Goal: Information Seeking & Learning: Learn about a topic

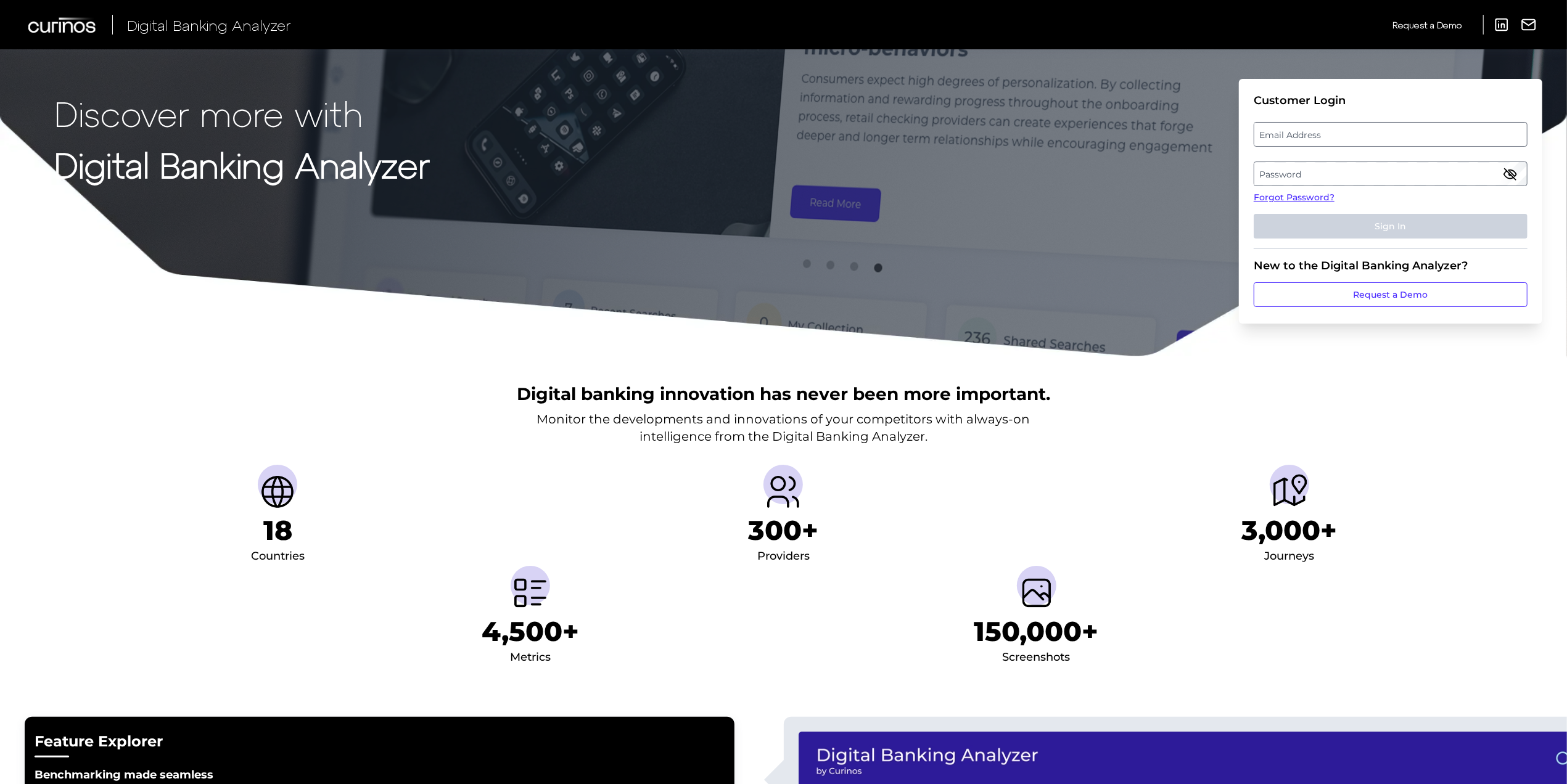
click at [1287, 133] on label "Email Address" at bounding box center [1390, 134] width 272 height 22
click at [1287, 133] on input "email" at bounding box center [1390, 134] width 274 height 25
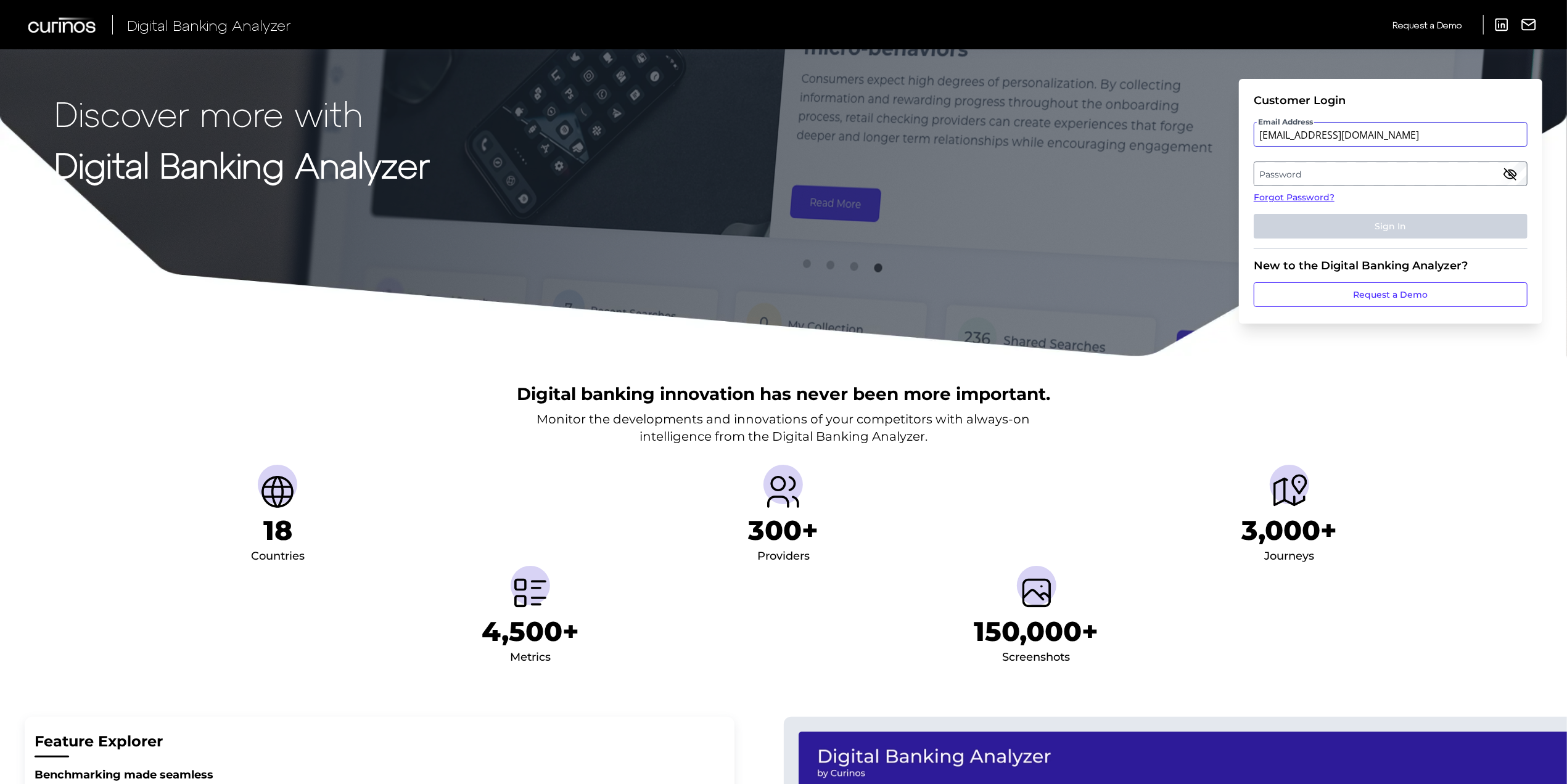
type input "[EMAIL_ADDRESS][DOMAIN_NAME]"
click at [1323, 175] on label "Password" at bounding box center [1390, 173] width 272 height 22
click at [1406, 229] on button "Sign In" at bounding box center [1390, 226] width 274 height 25
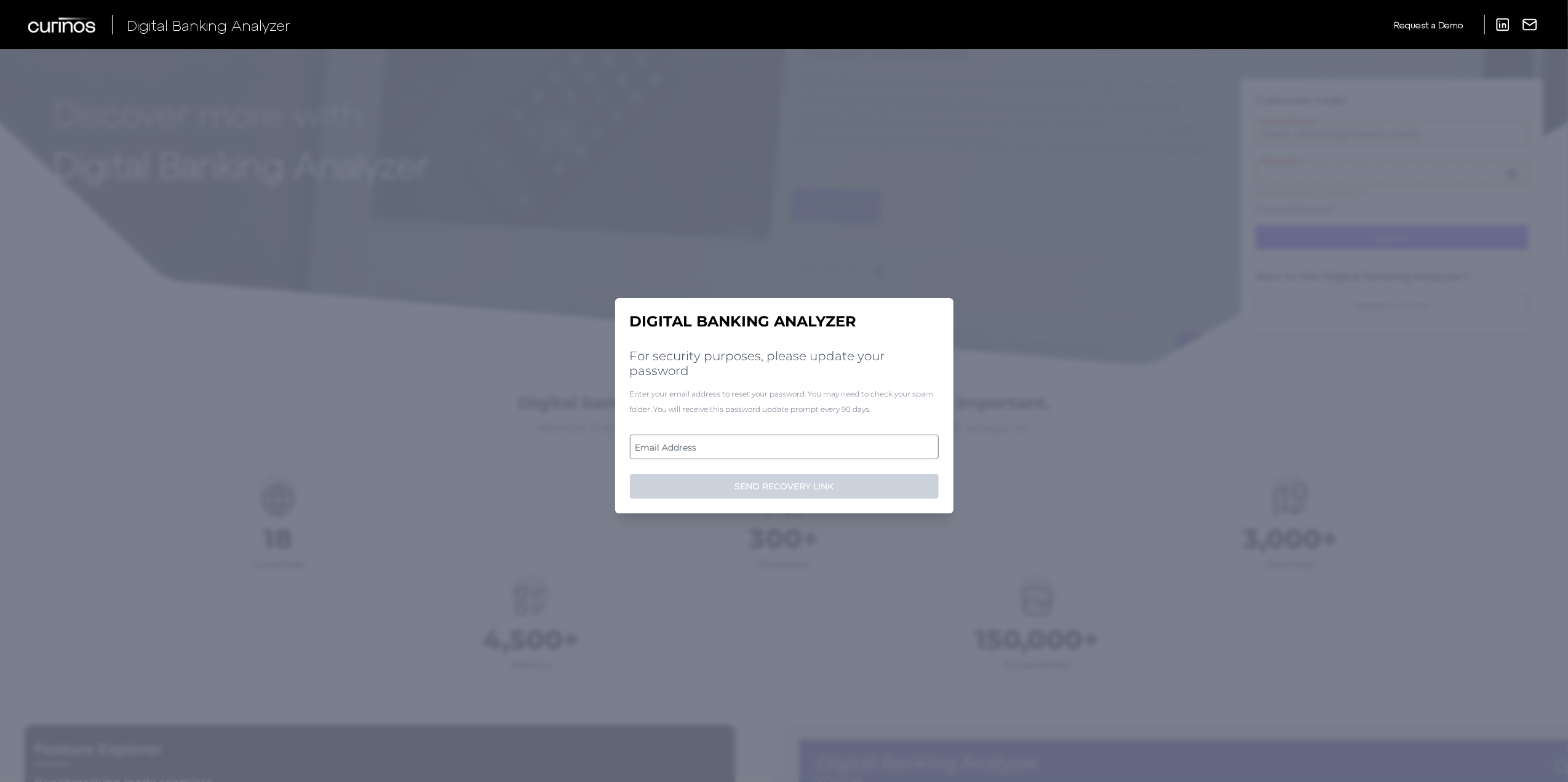
click at [744, 444] on label "Email Address" at bounding box center [784, 446] width 307 height 22
click at [744, 444] on input "email" at bounding box center [784, 446] width 309 height 25
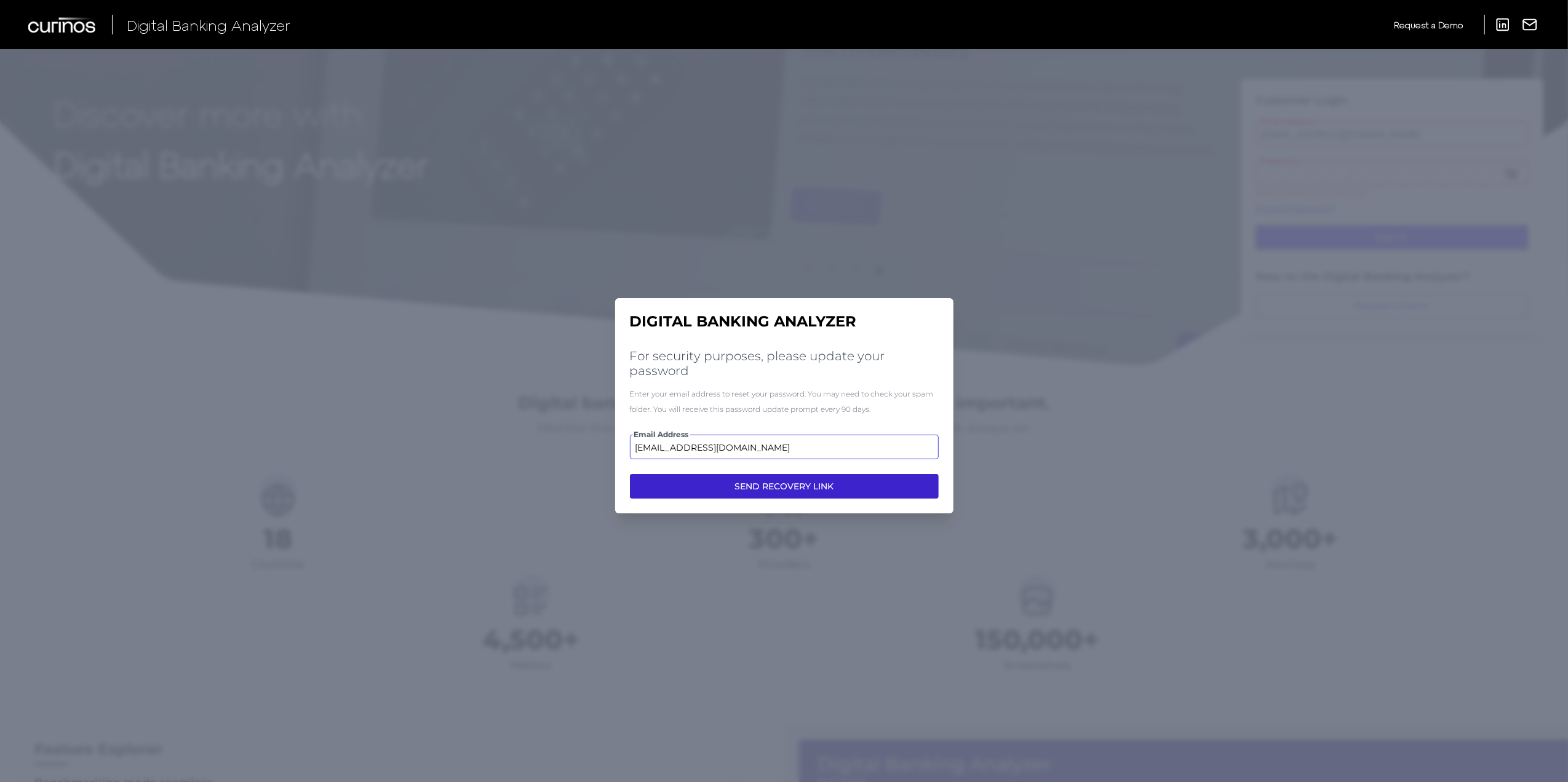
type input "[EMAIL_ADDRESS][DOMAIN_NAME]"
click at [812, 486] on button "SEND RECOVERY LINK" at bounding box center [784, 486] width 309 height 25
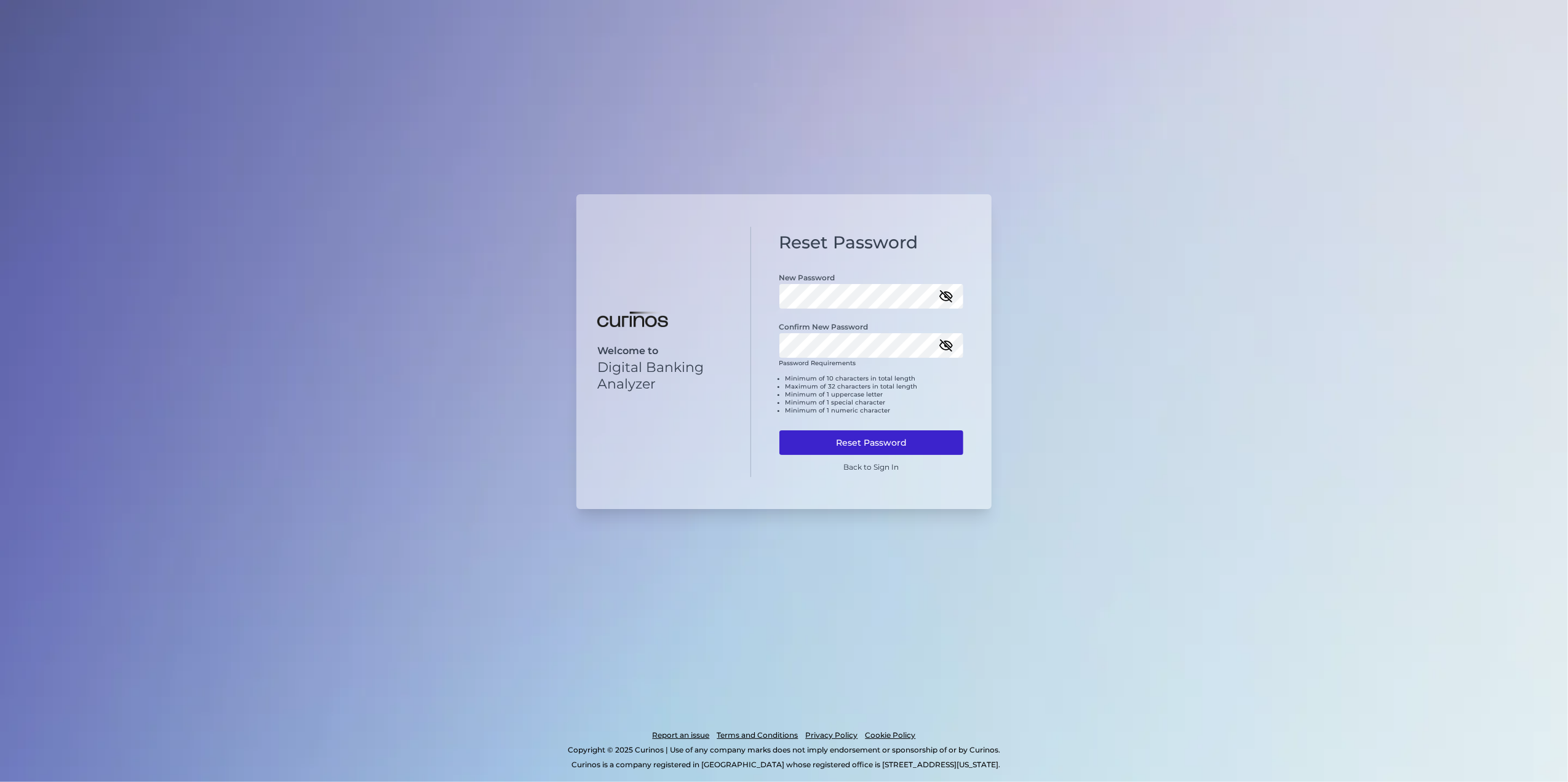
click at [929, 444] on button "Reset Password" at bounding box center [872, 443] width 185 height 25
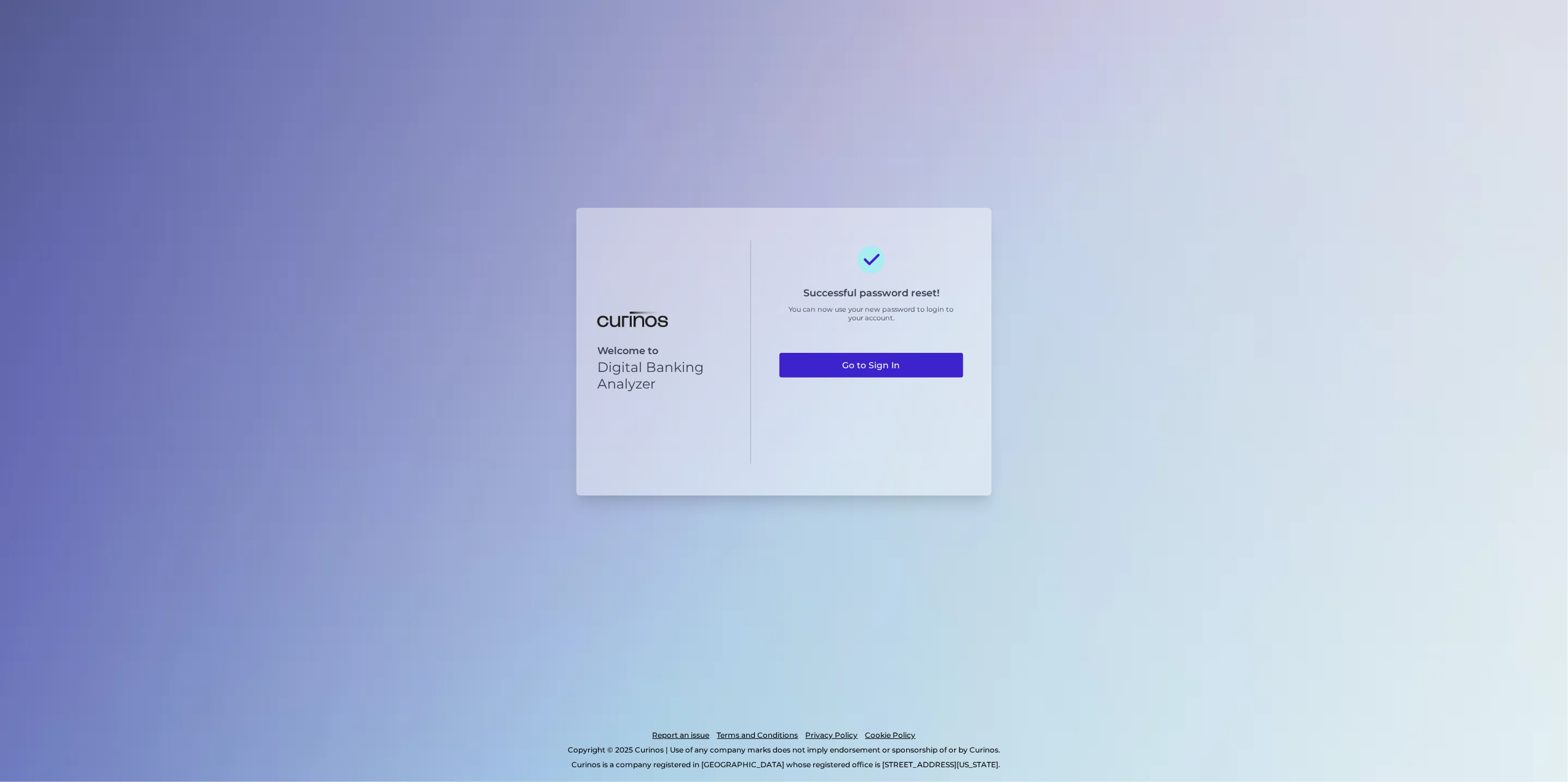
click at [945, 367] on link "Go to Sign In" at bounding box center [872, 365] width 185 height 25
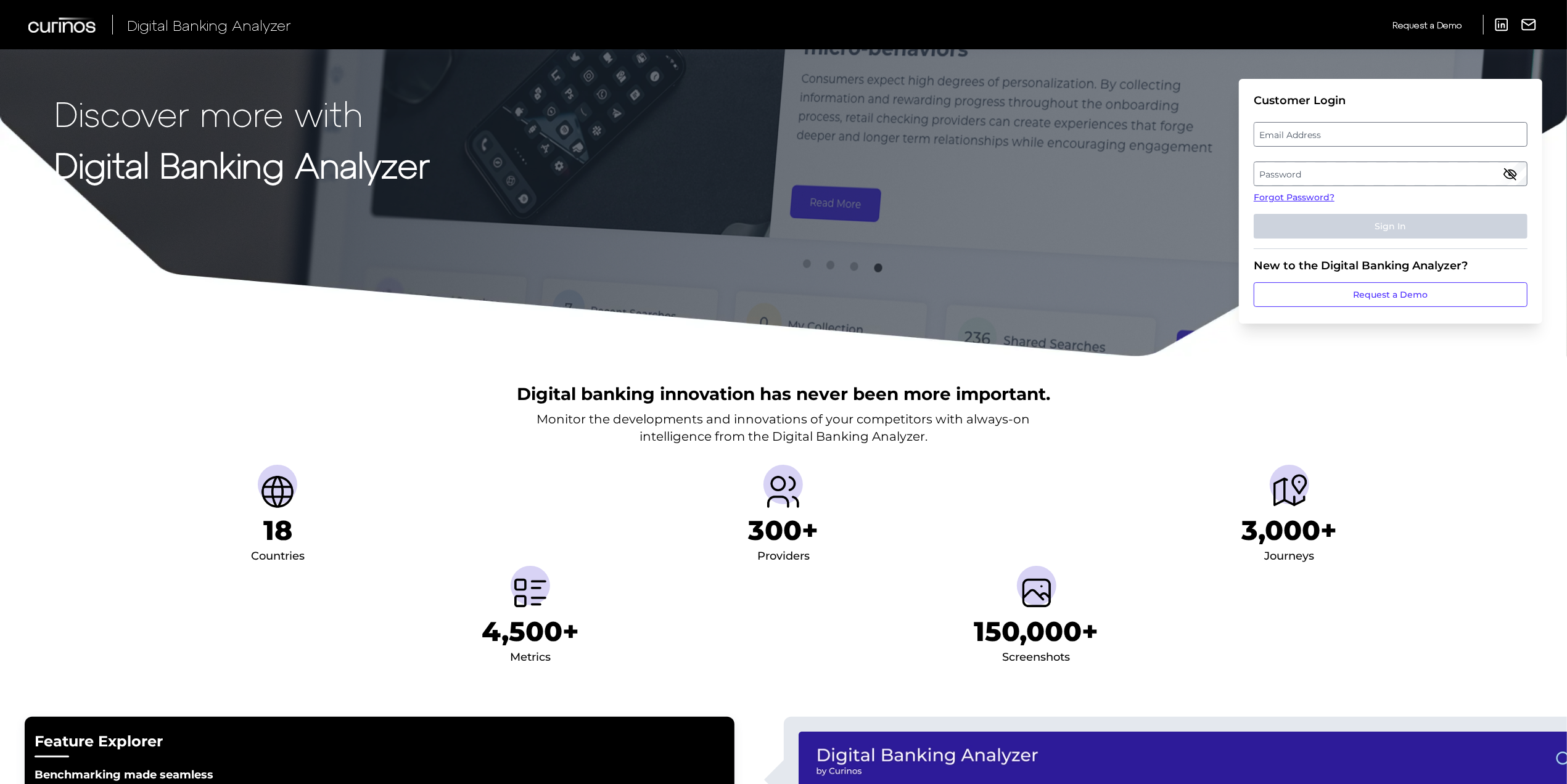
click at [1328, 133] on label "Email Address" at bounding box center [1390, 134] width 272 height 22
click at [1328, 133] on input "email" at bounding box center [1390, 134] width 274 height 25
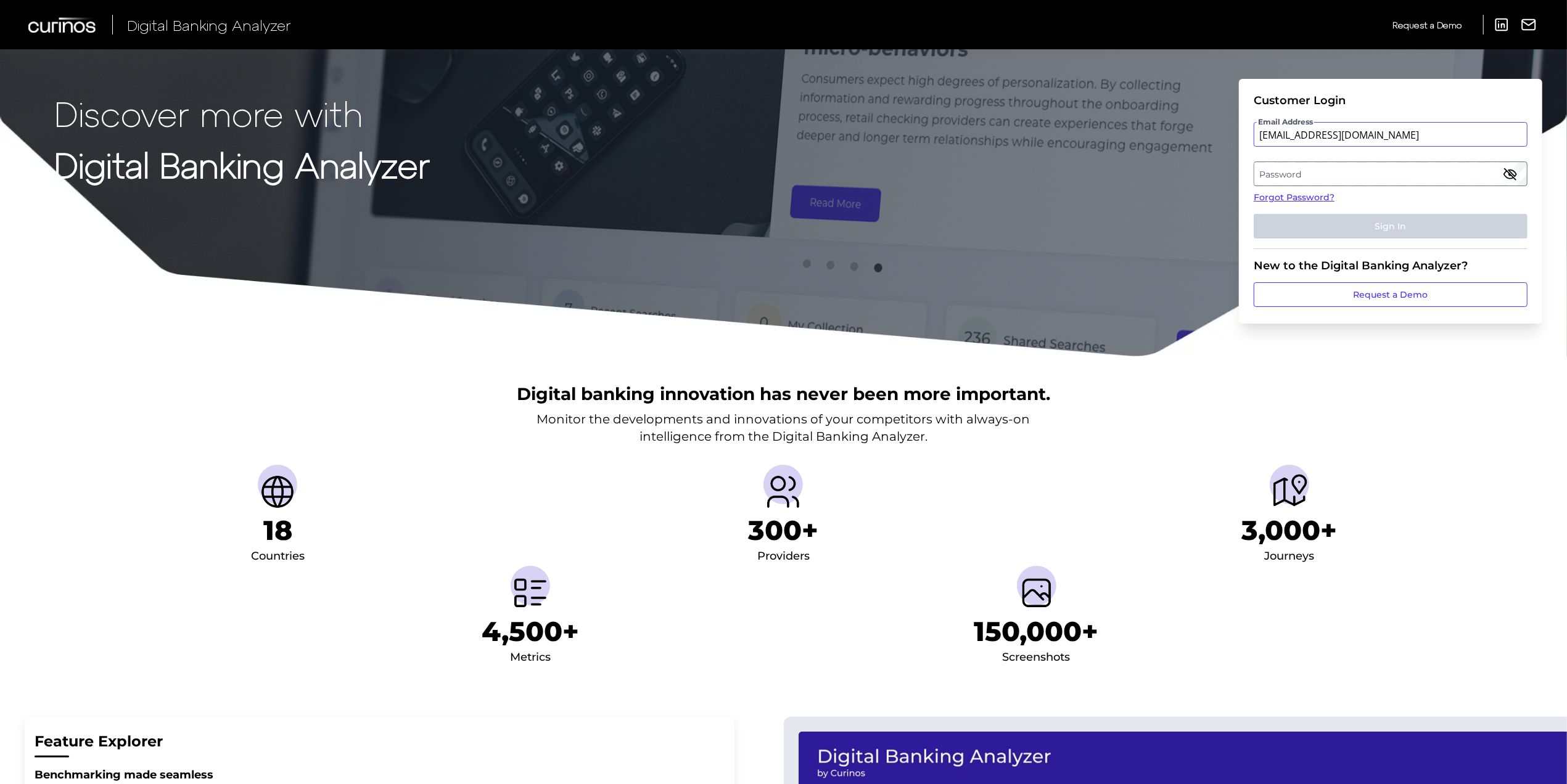
type input "[EMAIL_ADDRESS][DOMAIN_NAME]"
click at [1302, 174] on label "Password" at bounding box center [1390, 173] width 272 height 22
click at [1354, 218] on button "Sign In" at bounding box center [1390, 226] width 274 height 25
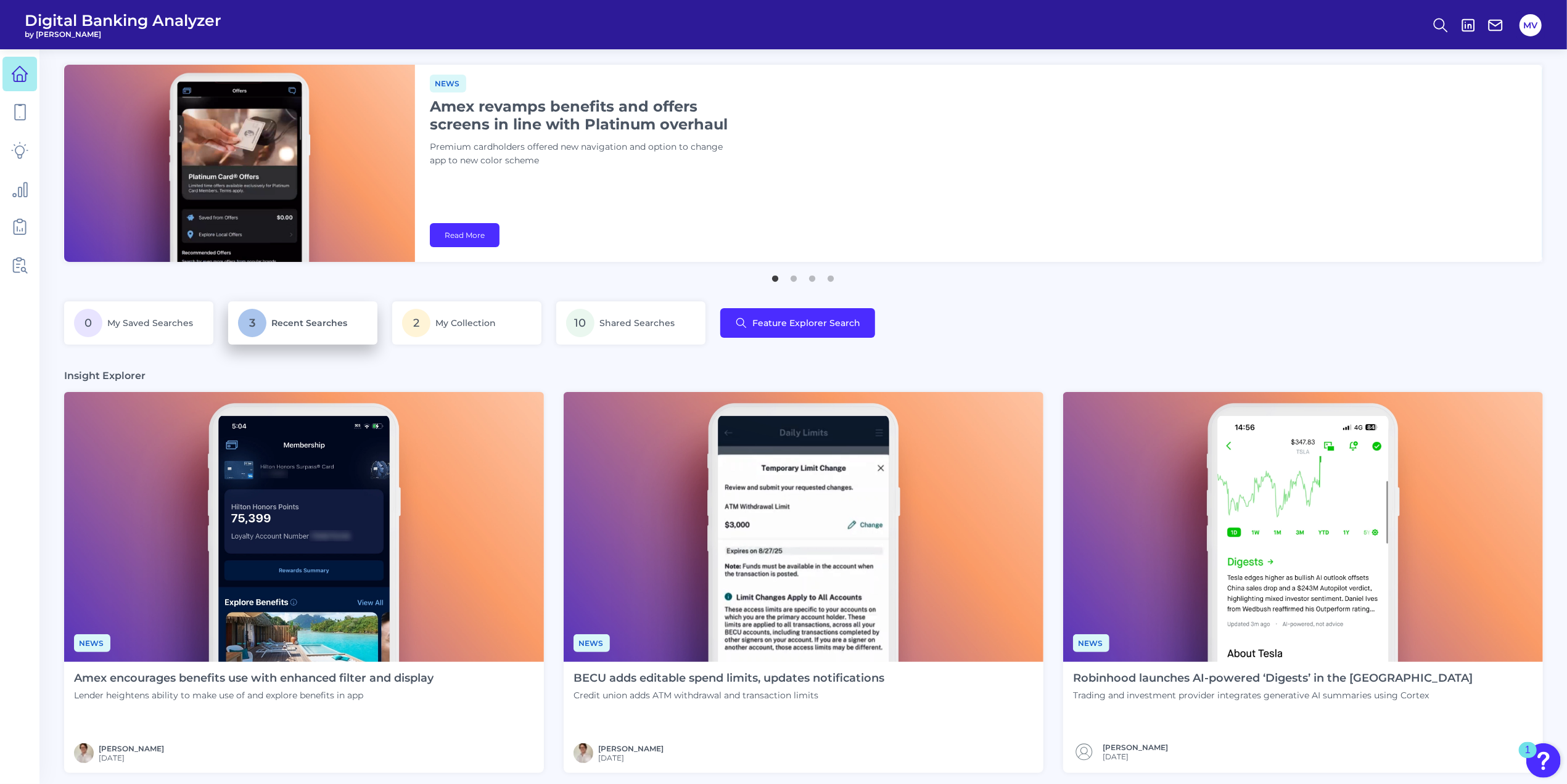
click at [343, 330] on p "3 Recent Searches" at bounding box center [303, 323] width 129 height 29
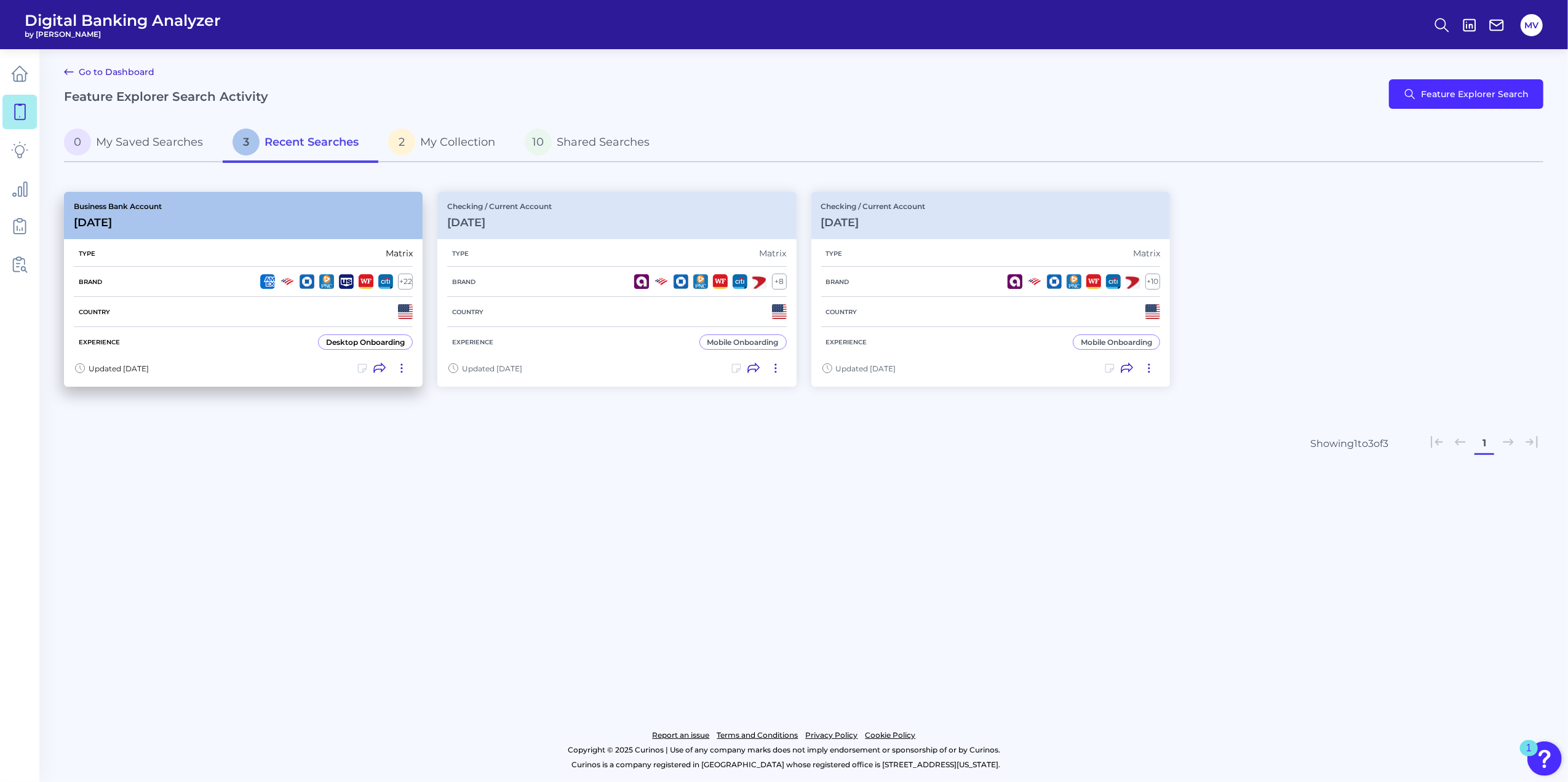
click at [224, 244] on div "Type Matrix" at bounding box center [243, 253] width 339 height 26
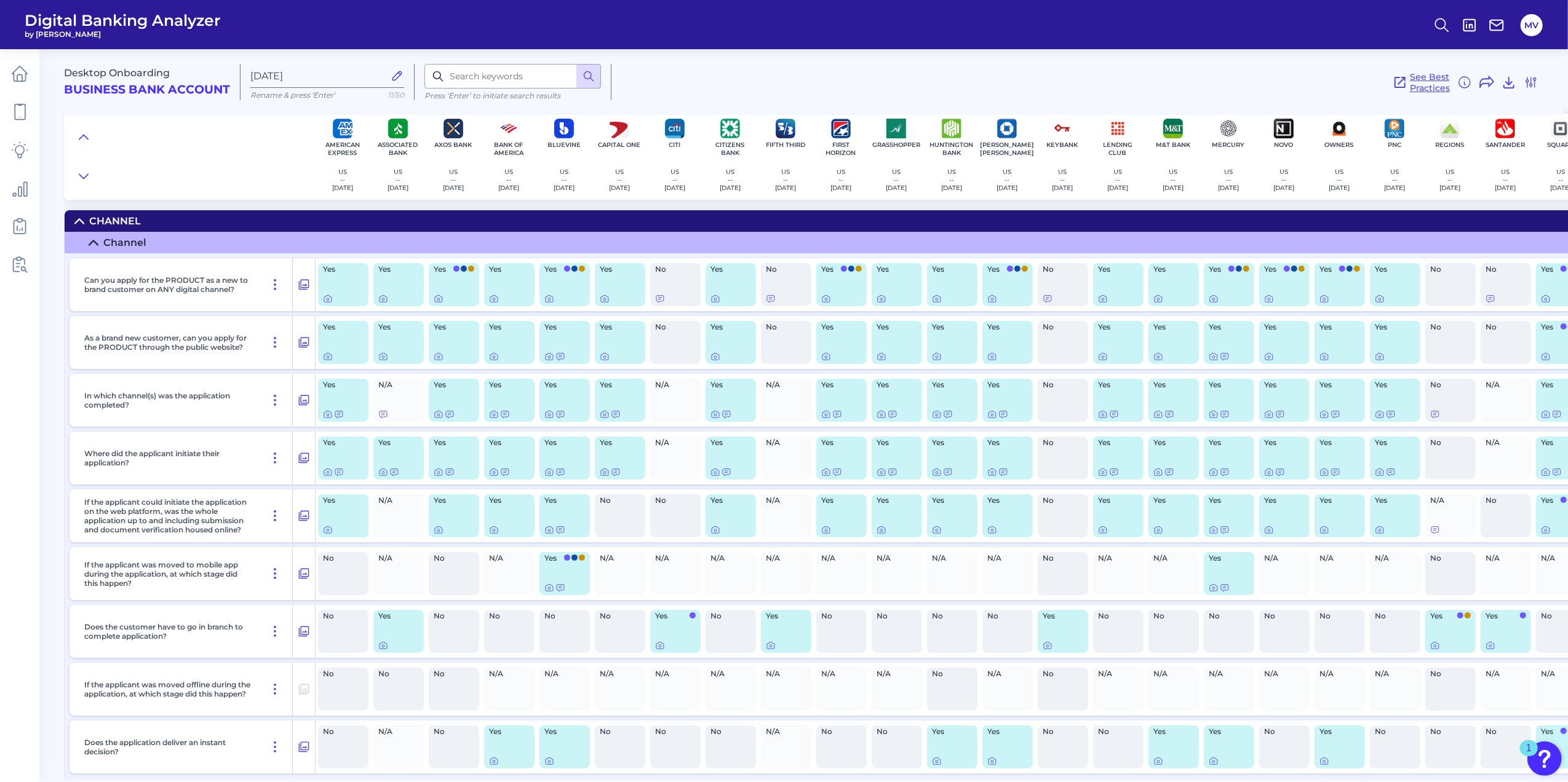
click at [1416, 72] on span "See Best Practices" at bounding box center [1430, 82] width 40 height 22
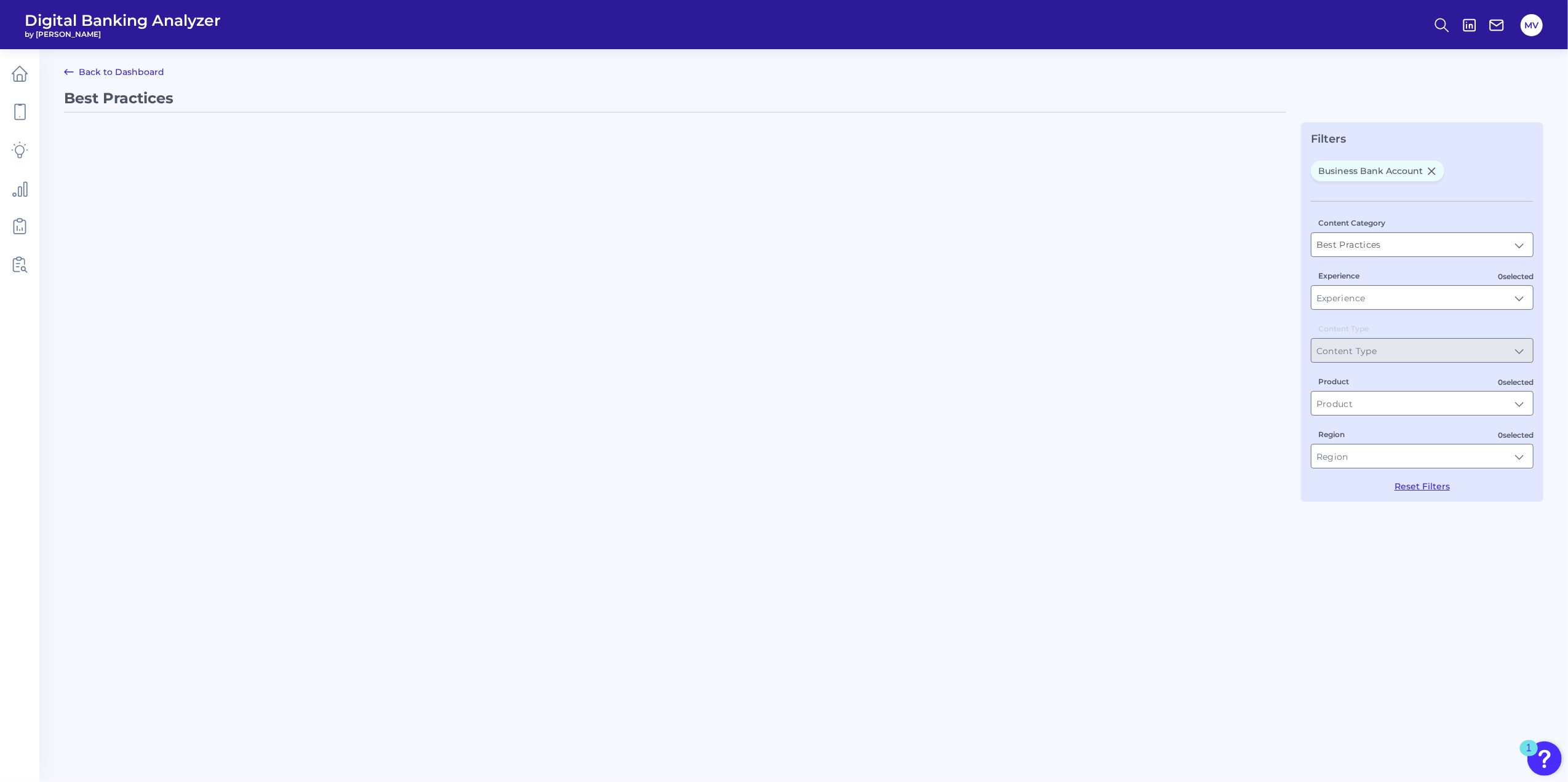
type input "Business Bank Account"
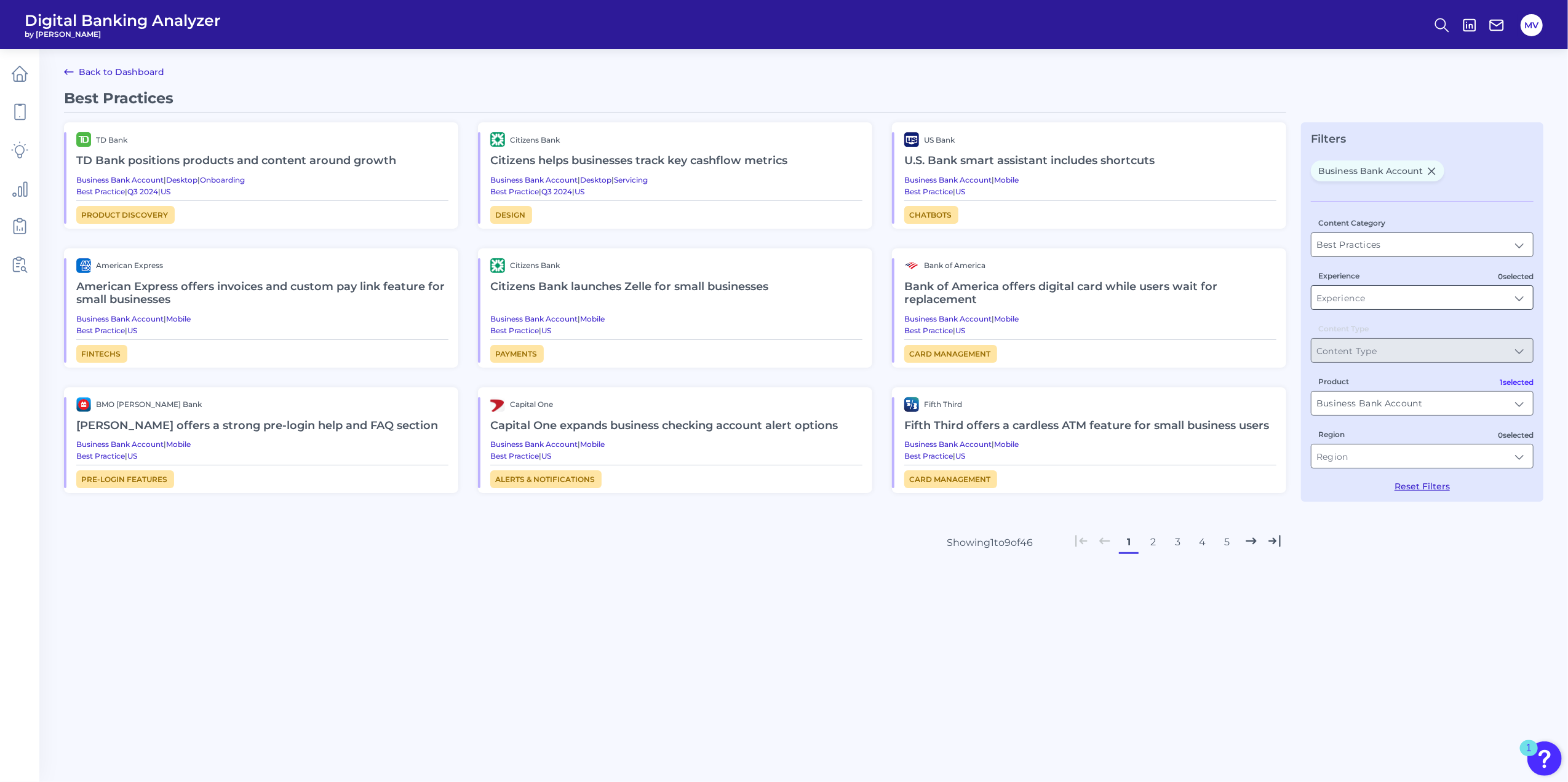
click at [1520, 298] on input "Experience" at bounding box center [1422, 297] width 221 height 23
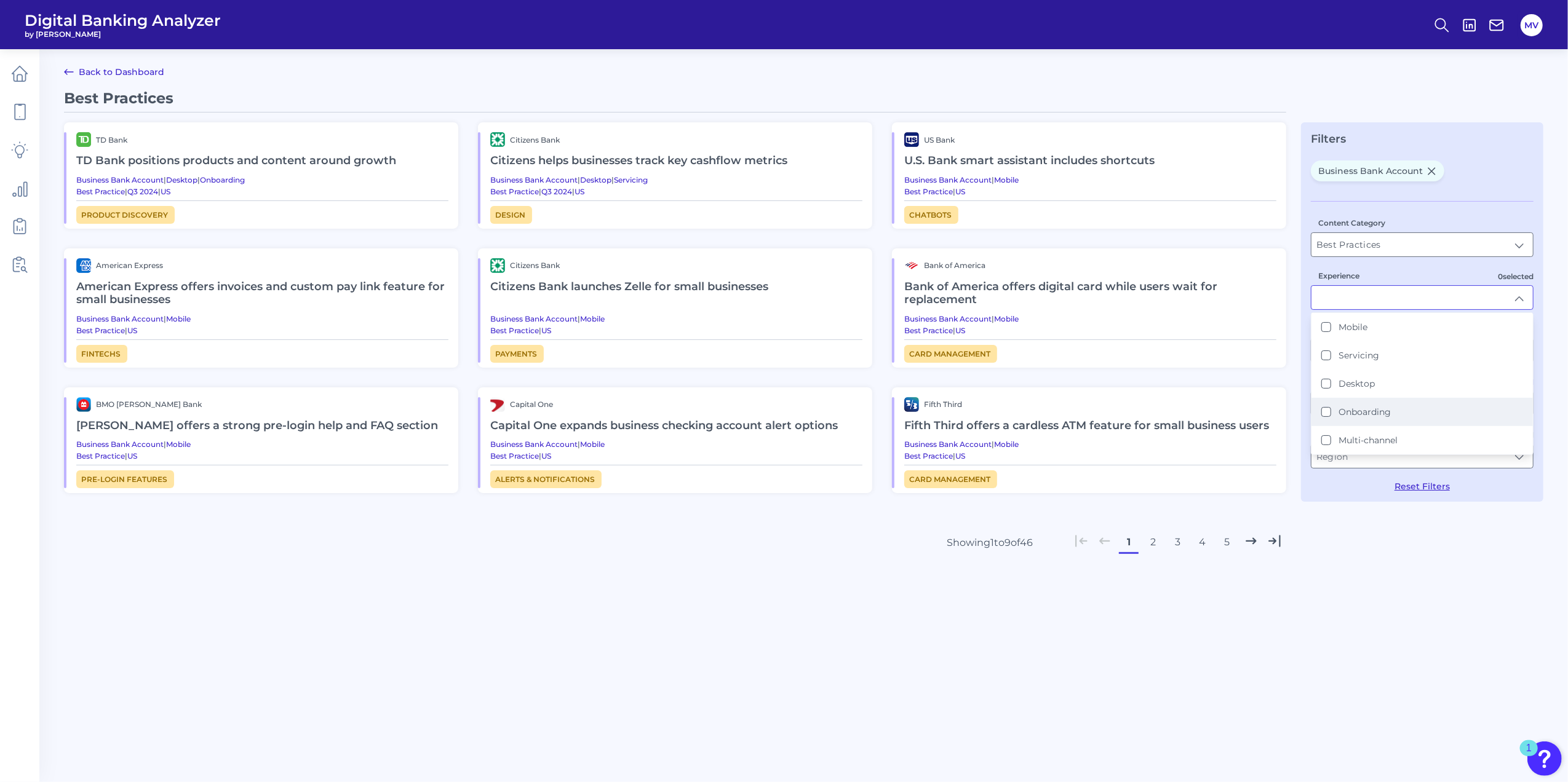
click at [1379, 416] on label "Onboarding" at bounding box center [1364, 412] width 52 height 11
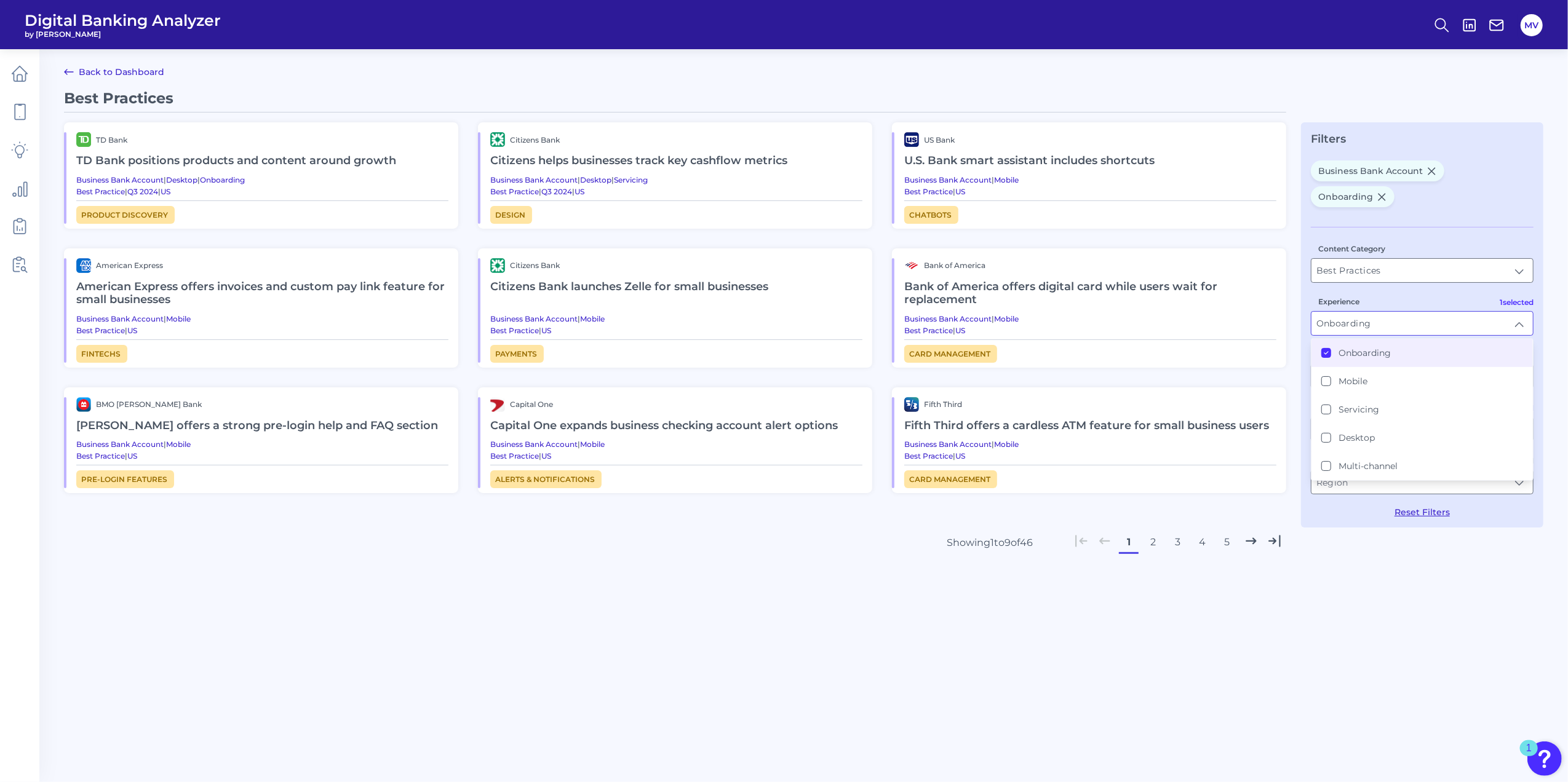
type input "Onboarding"
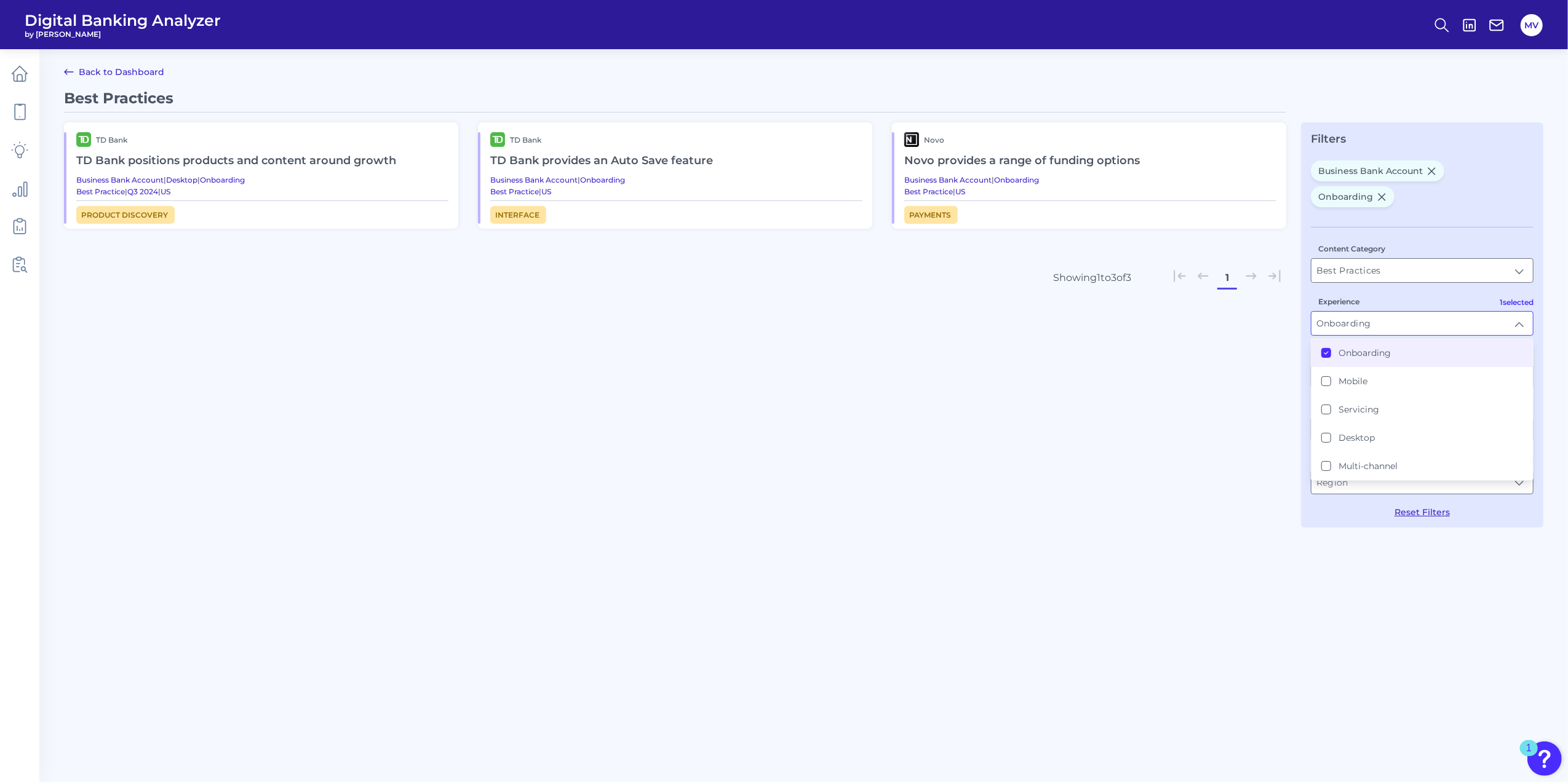
click at [90, 72] on link "Back to Dashboard" at bounding box center [114, 72] width 100 height 15
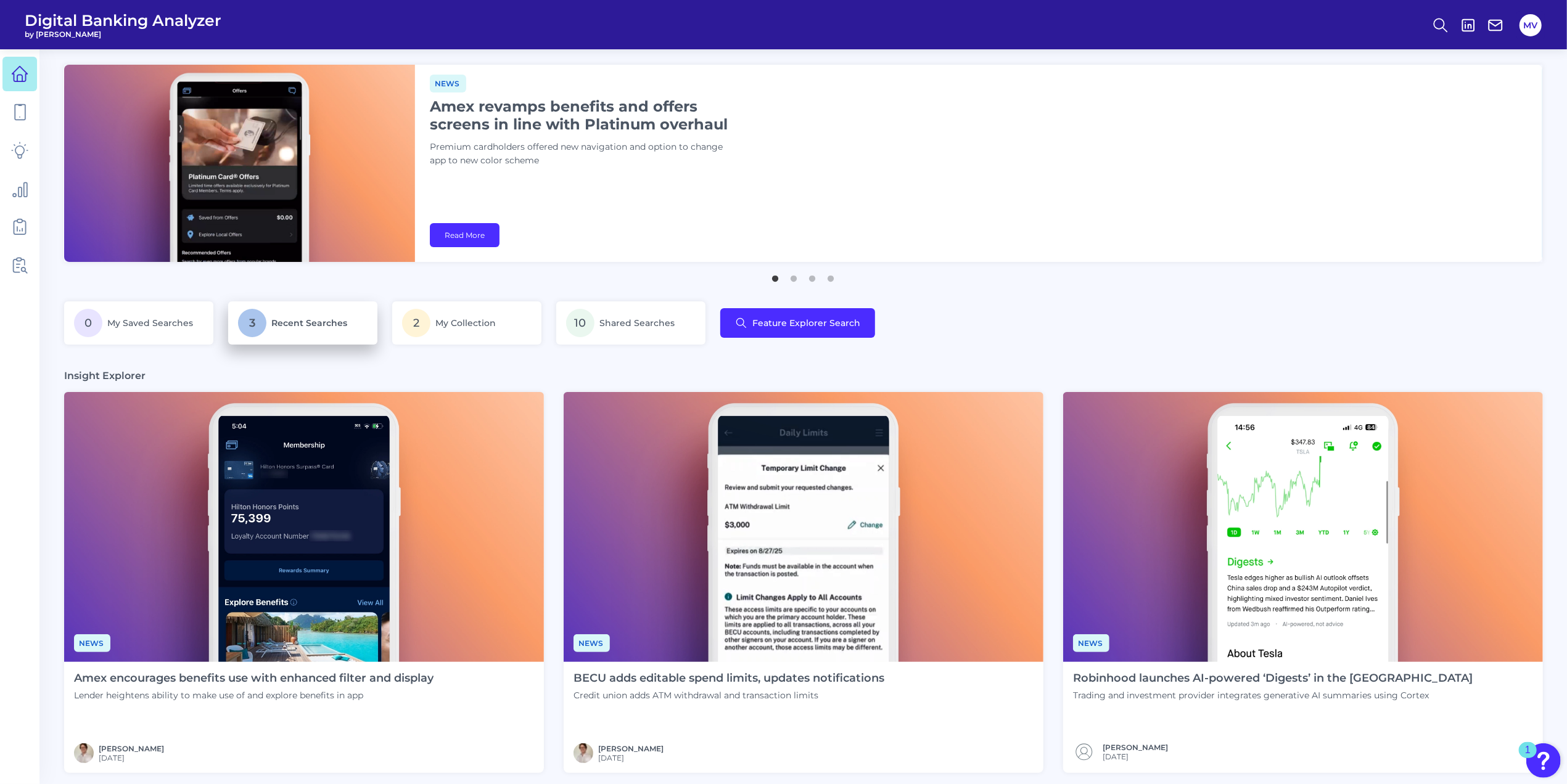
click at [343, 326] on span "Recent Searches" at bounding box center [309, 323] width 76 height 11
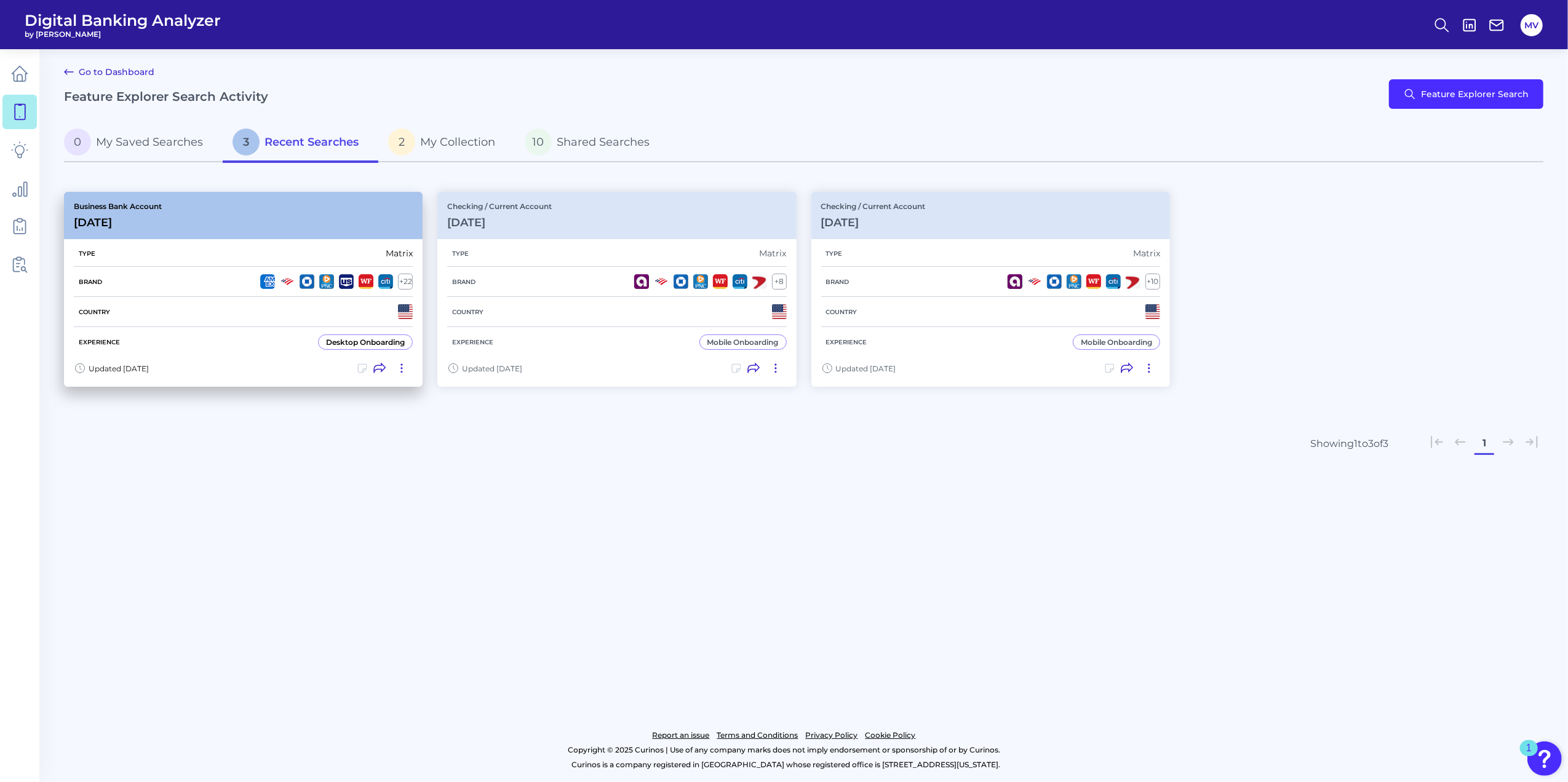
click at [225, 327] on div "Experience Desktop Onboarding" at bounding box center [243, 342] width 339 height 30
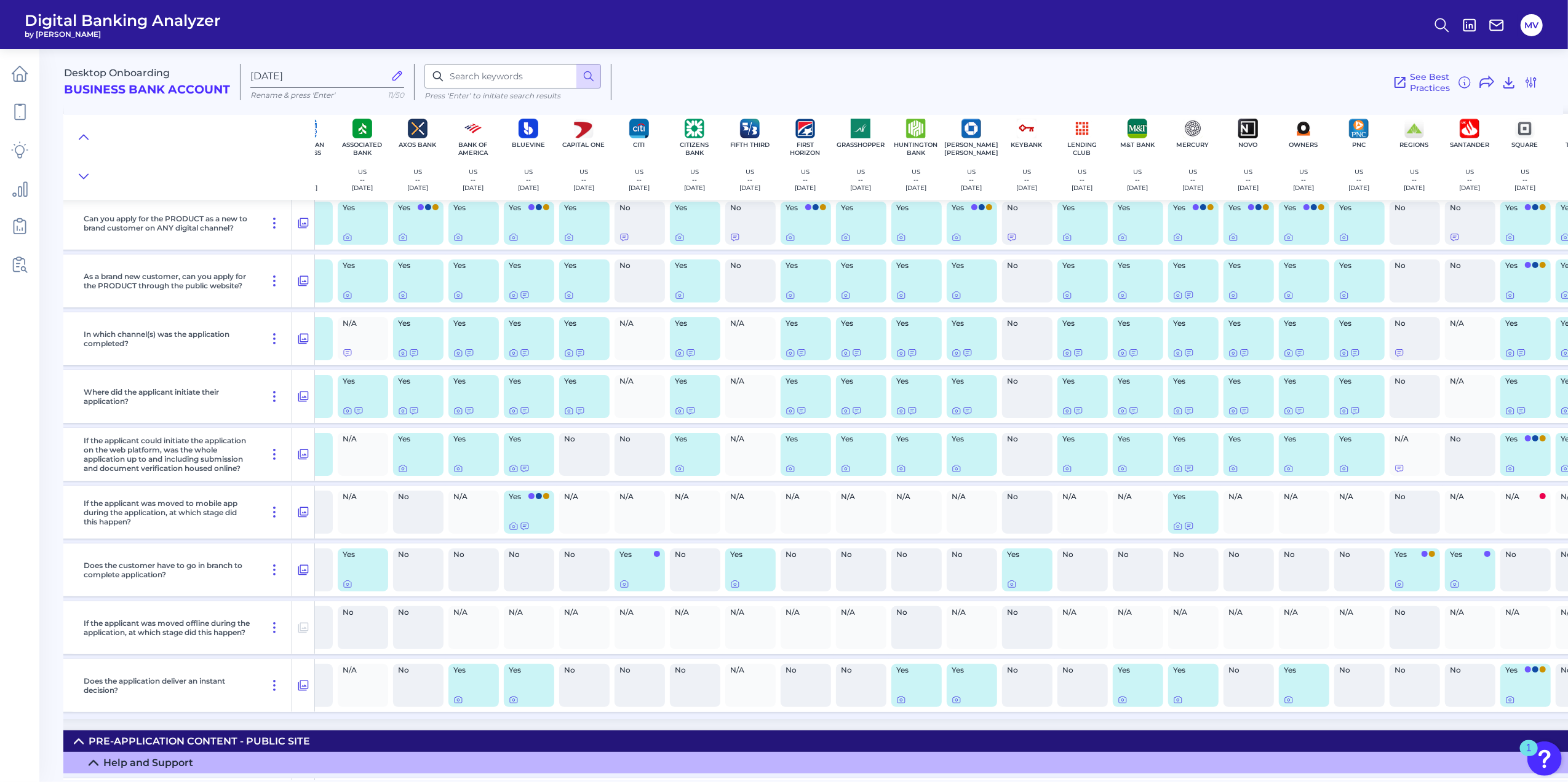
scroll to position [62, 0]
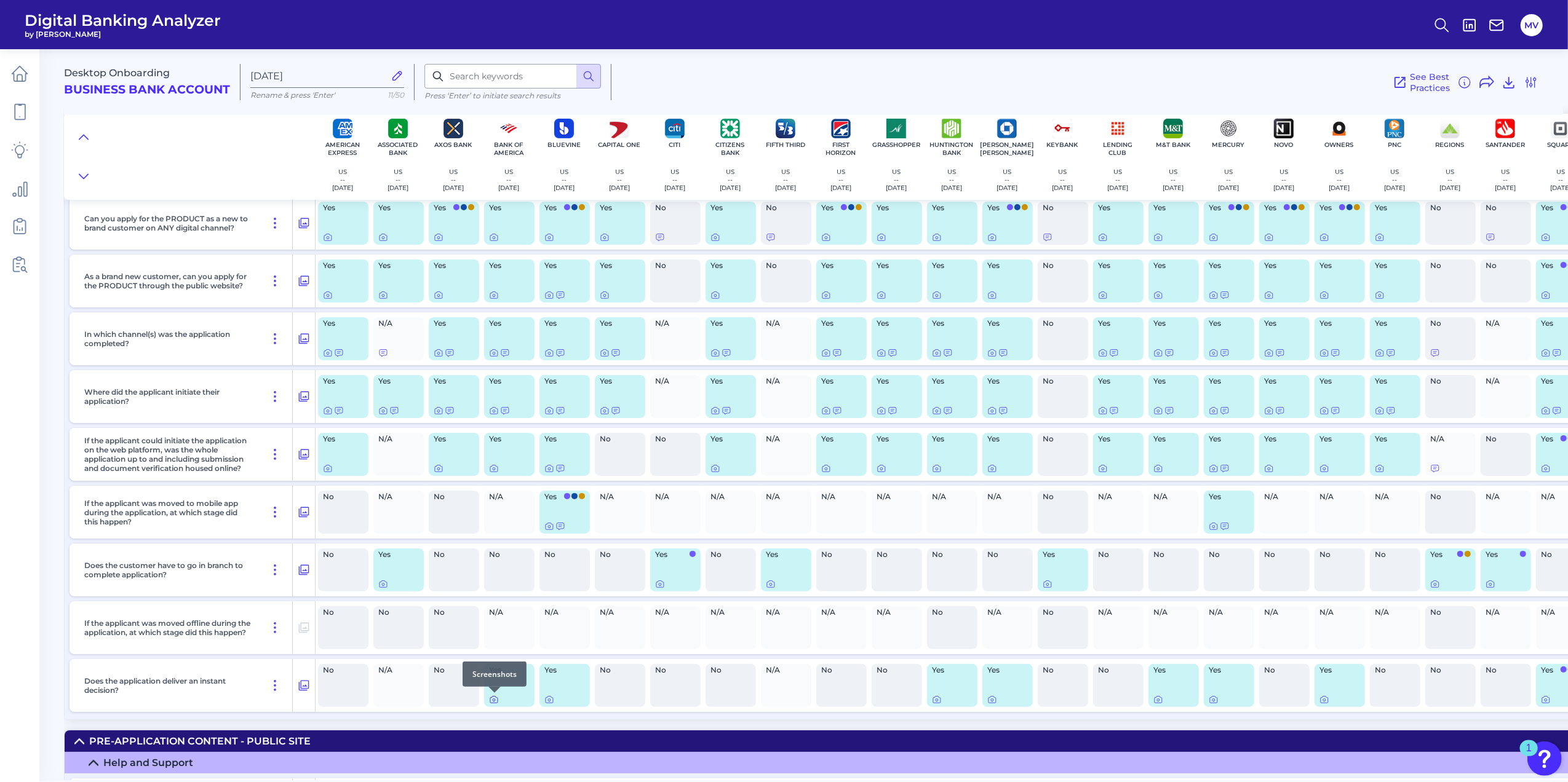
click at [495, 700] on icon at bounding box center [493, 699] width 10 height 10
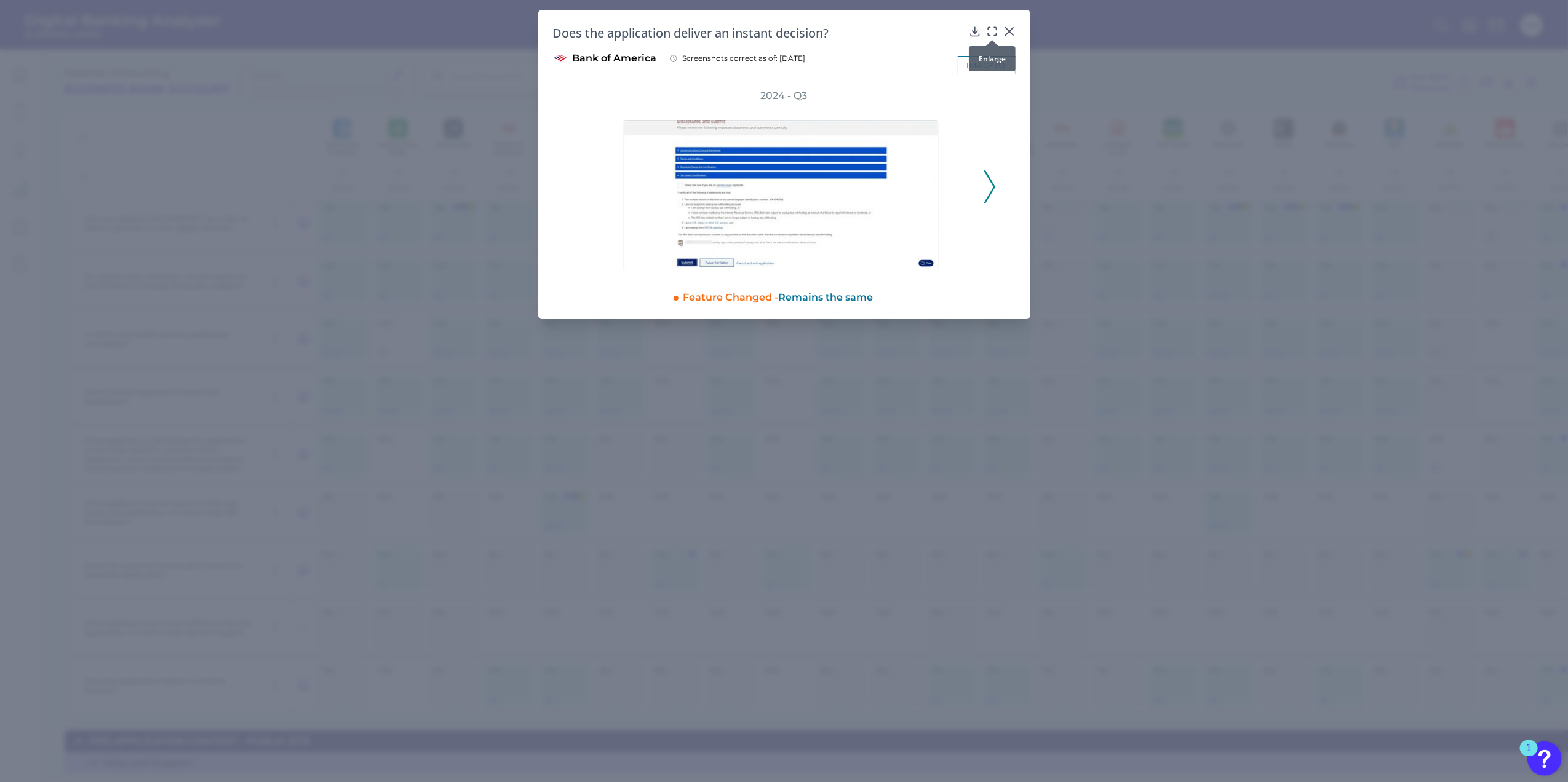
click at [992, 33] on icon at bounding box center [992, 31] width 12 height 12
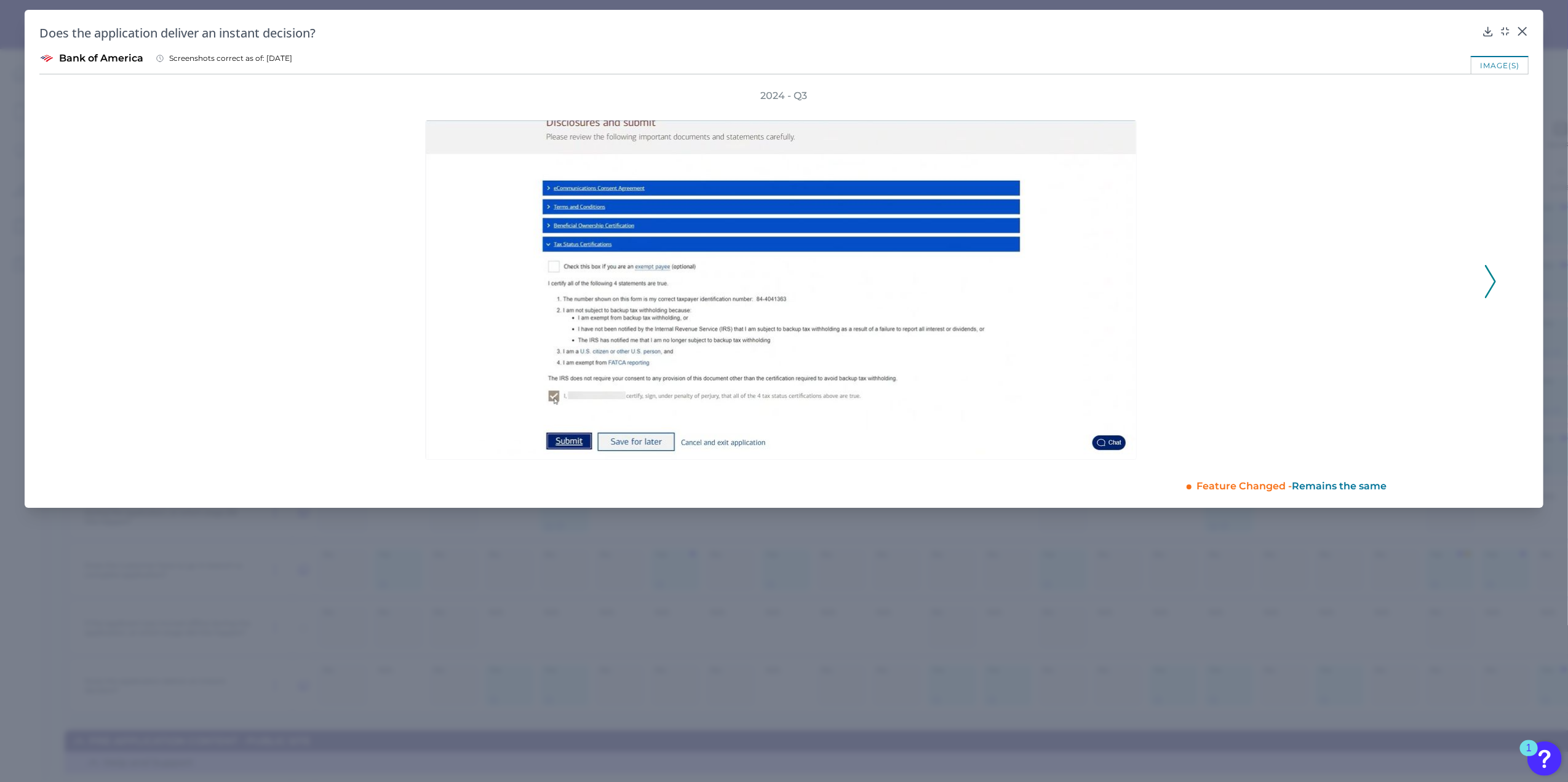
click at [1493, 266] on icon at bounding box center [1490, 281] width 11 height 33
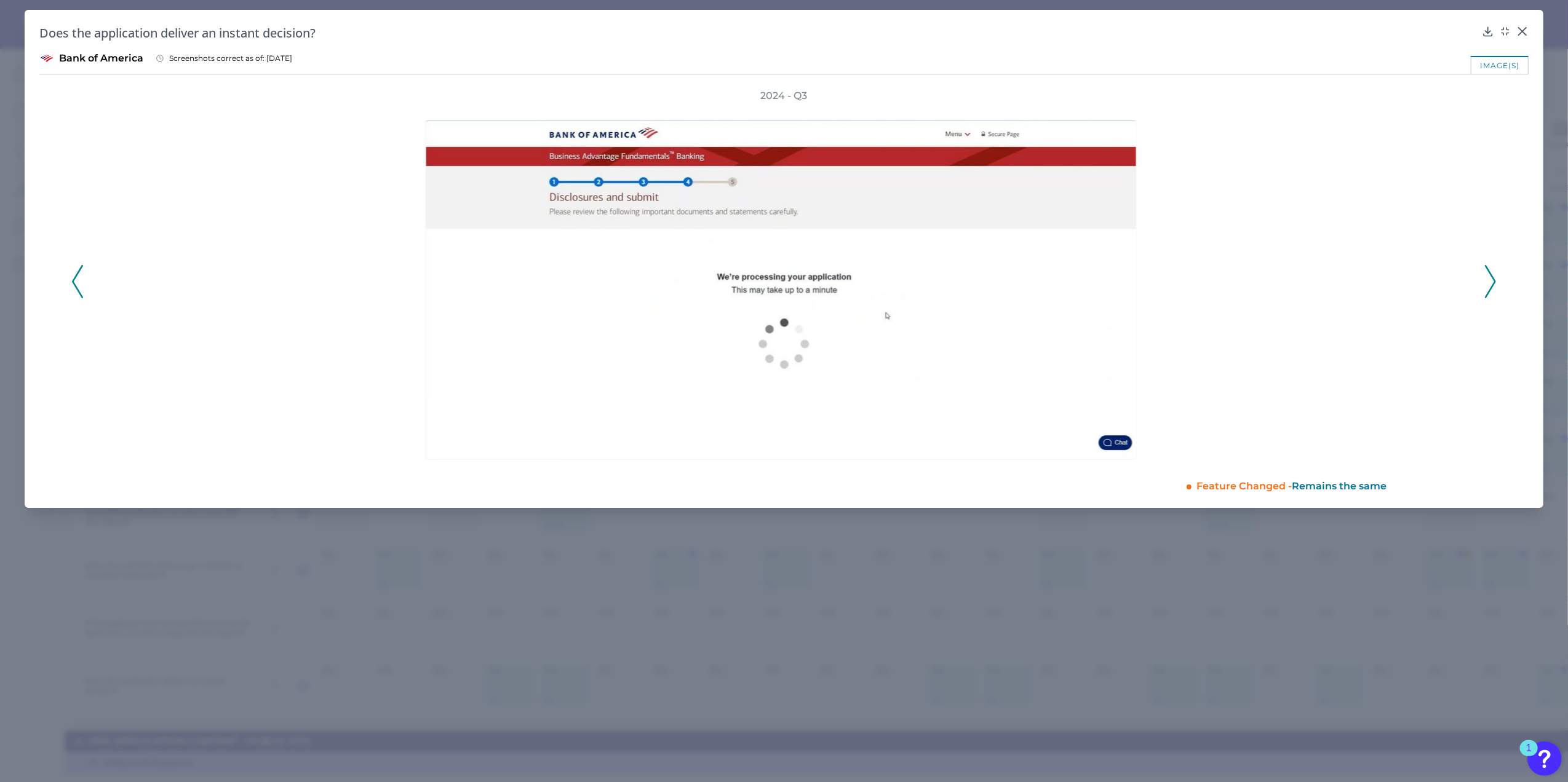
click at [1494, 269] on icon at bounding box center [1490, 281] width 11 height 33
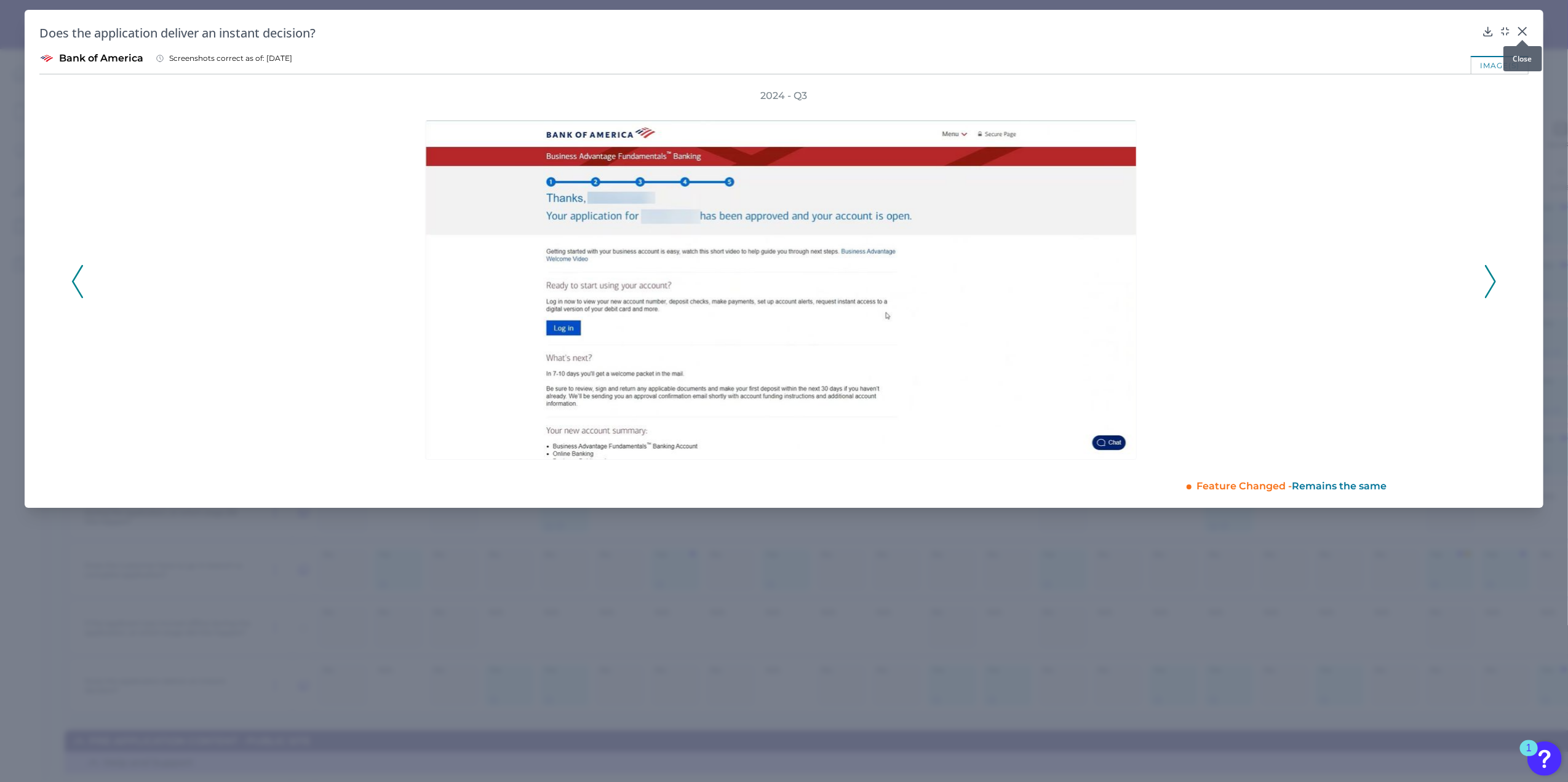
click at [1521, 25] on icon at bounding box center [1523, 31] width 12 height 12
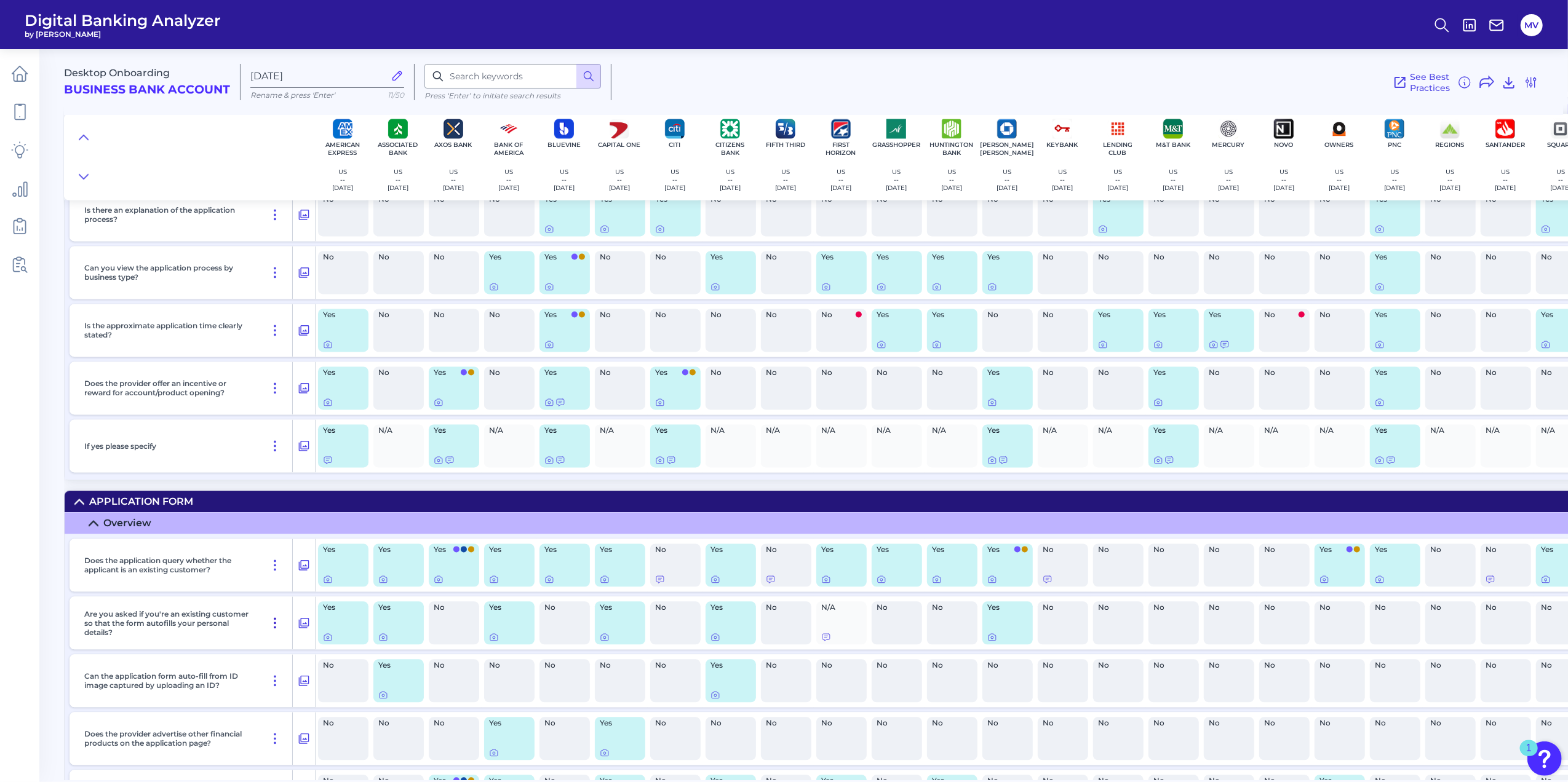
scroll to position [2438, 0]
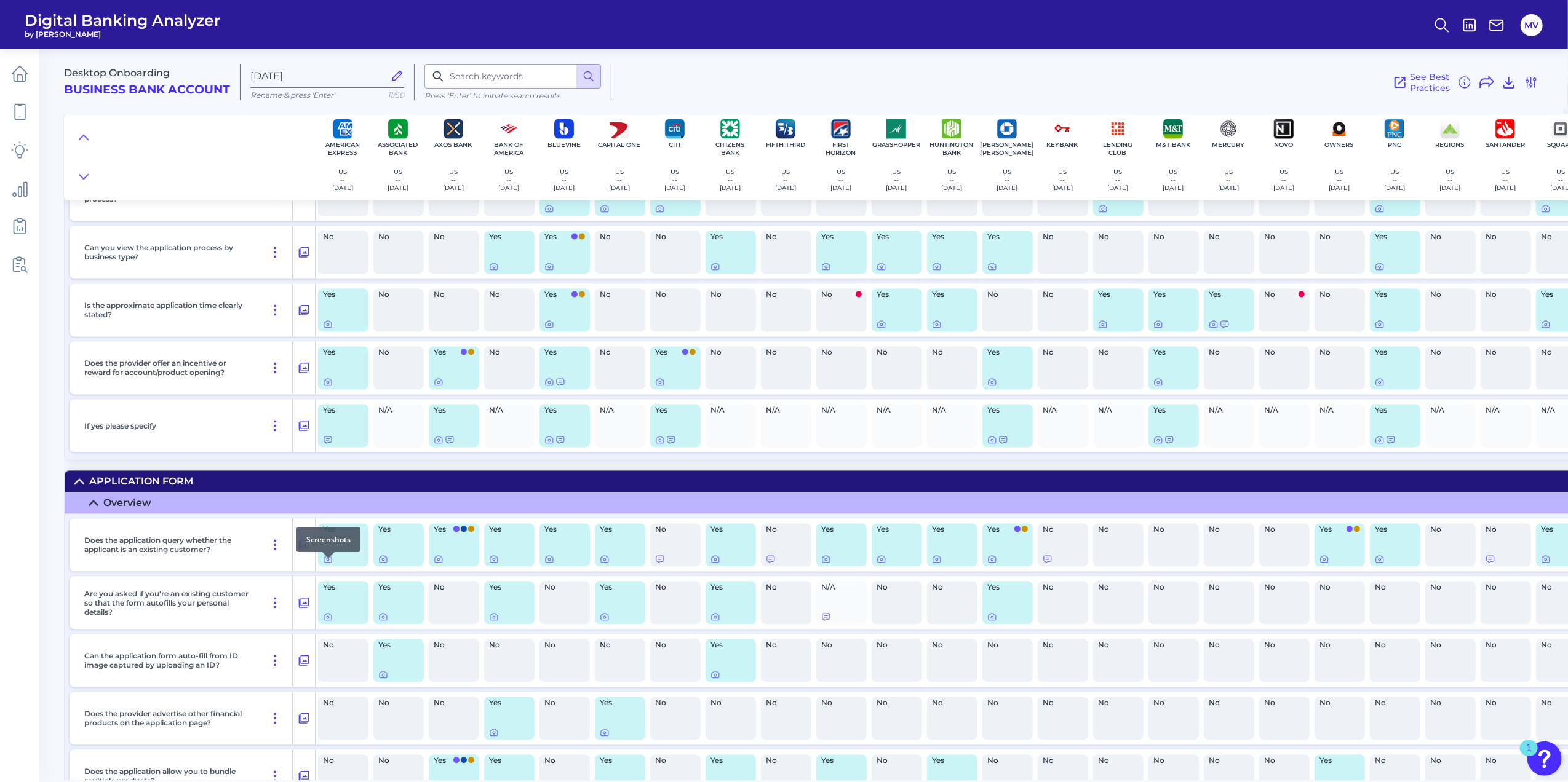
click at [330, 563] on div at bounding box center [328, 558] width 12 height 12
click at [495, 621] on icon at bounding box center [493, 616] width 10 height 10
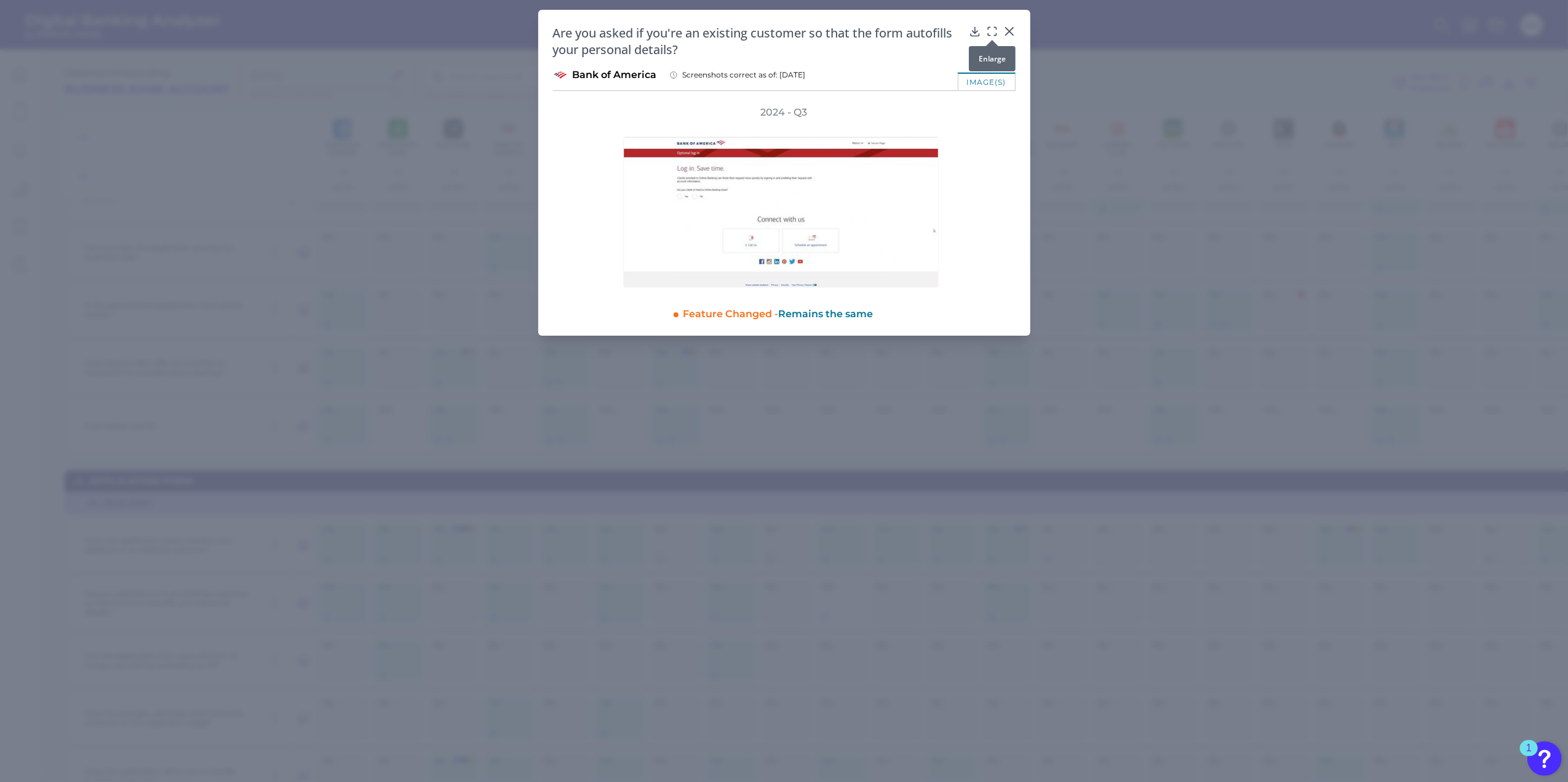
click at [993, 30] on icon at bounding box center [992, 31] width 12 height 12
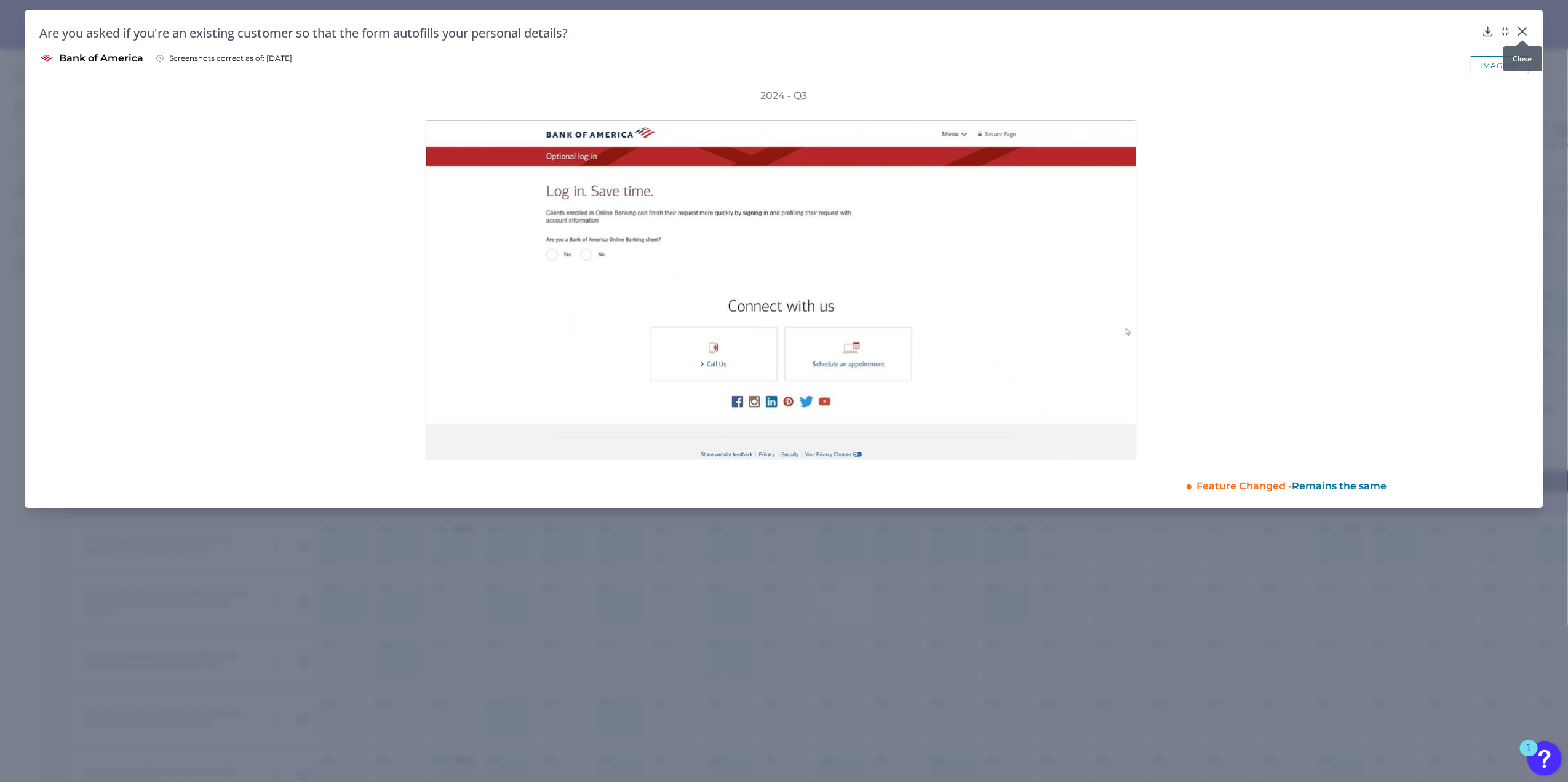
click at [1523, 32] on icon at bounding box center [1523, 31] width 12 height 12
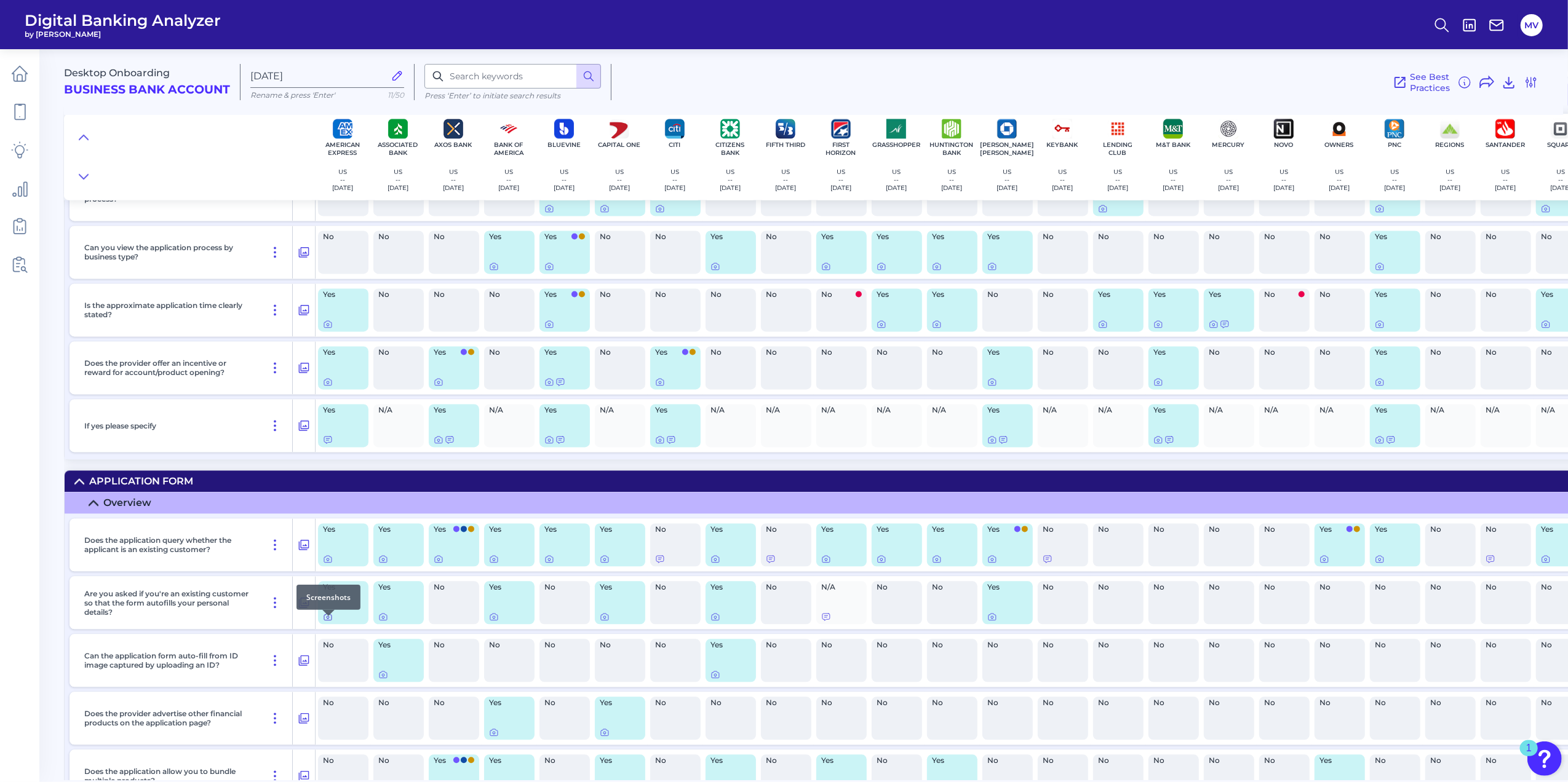
click at [327, 621] on icon at bounding box center [327, 616] width 10 height 10
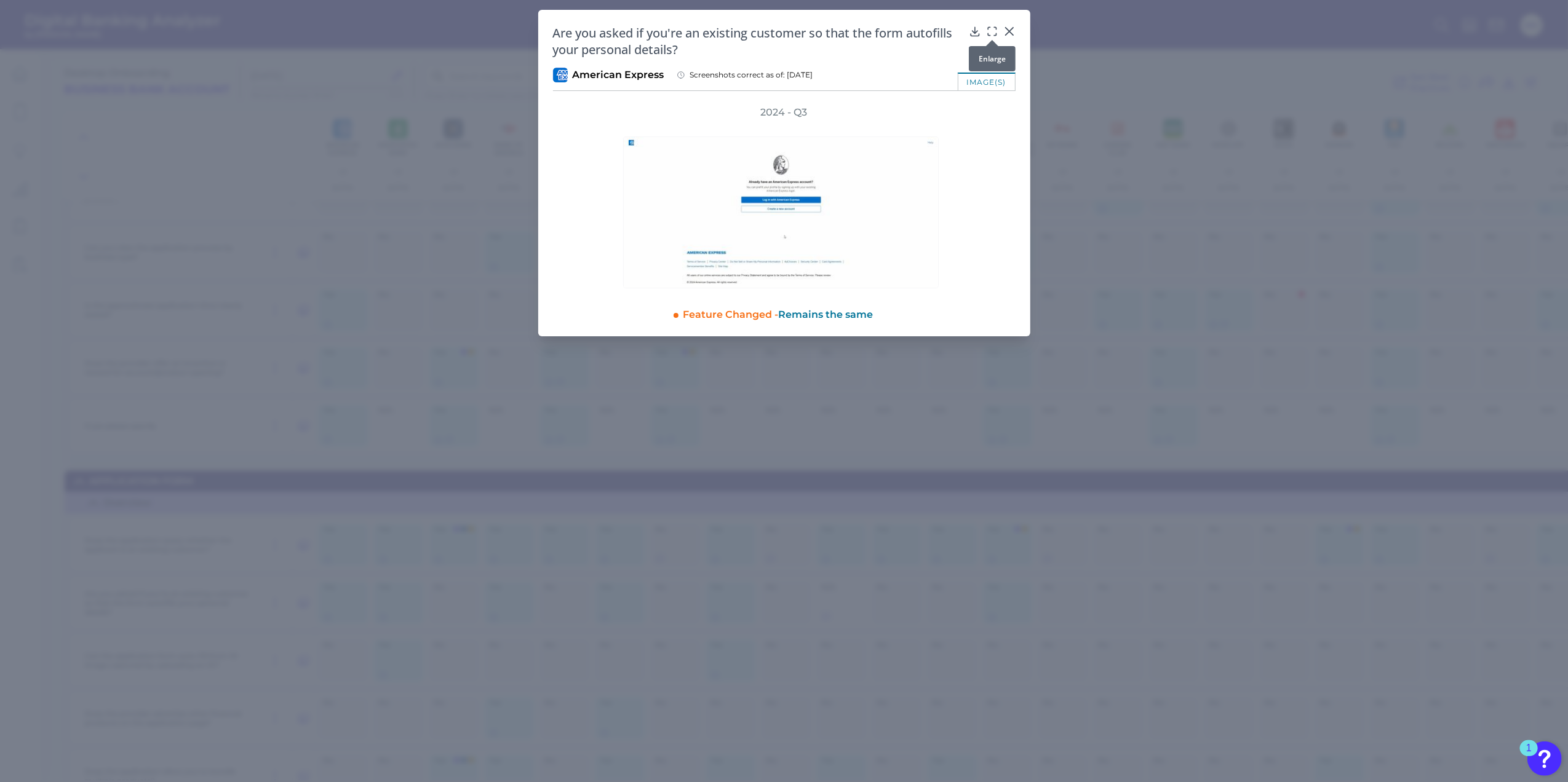
click at [992, 35] on div at bounding box center [992, 40] width 12 height 12
click at [992, 27] on icon at bounding box center [992, 31] width 12 height 12
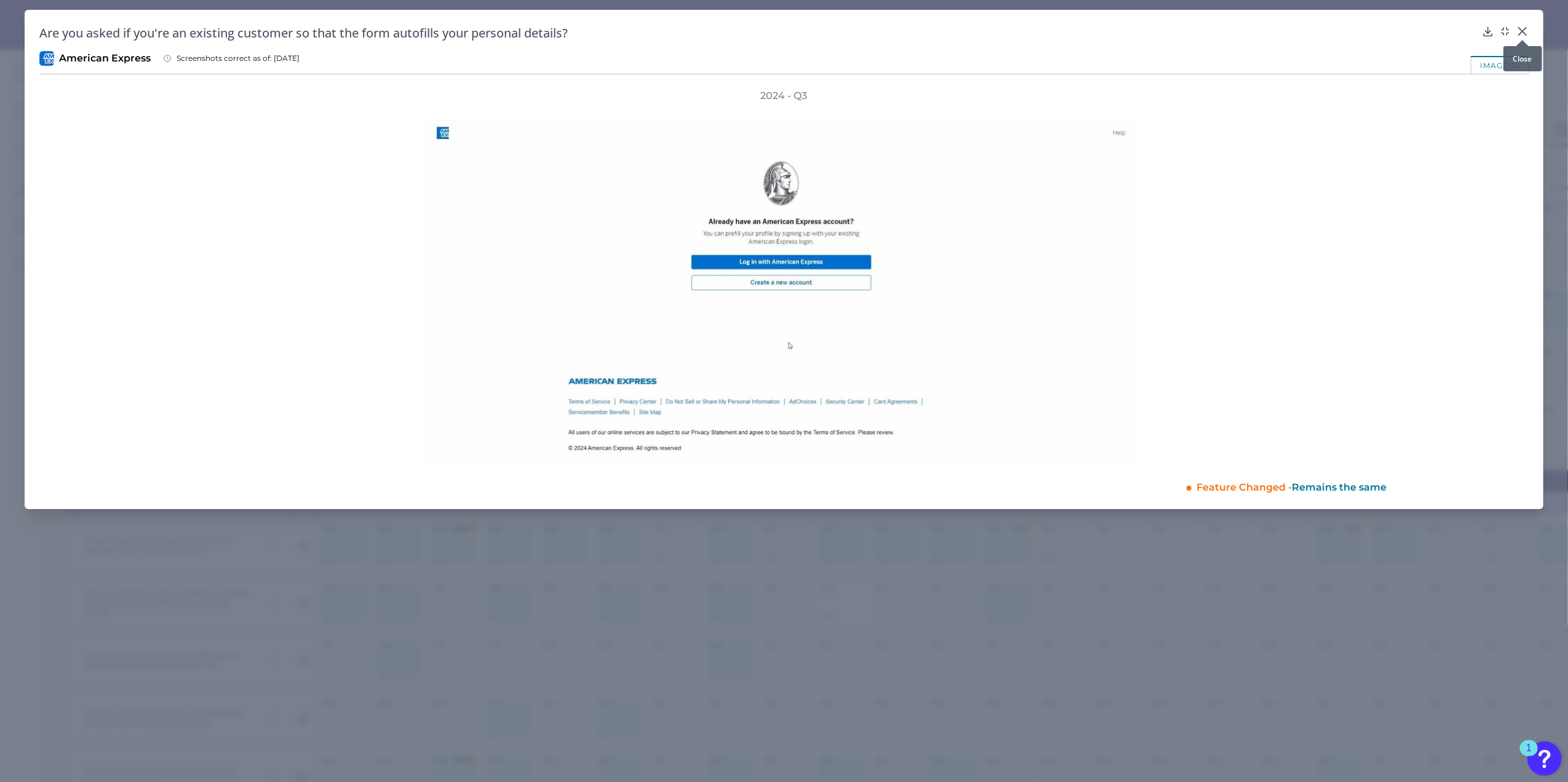
click at [1526, 29] on icon at bounding box center [1523, 32] width 8 height 8
